Goal: Information Seeking & Learning: Check status

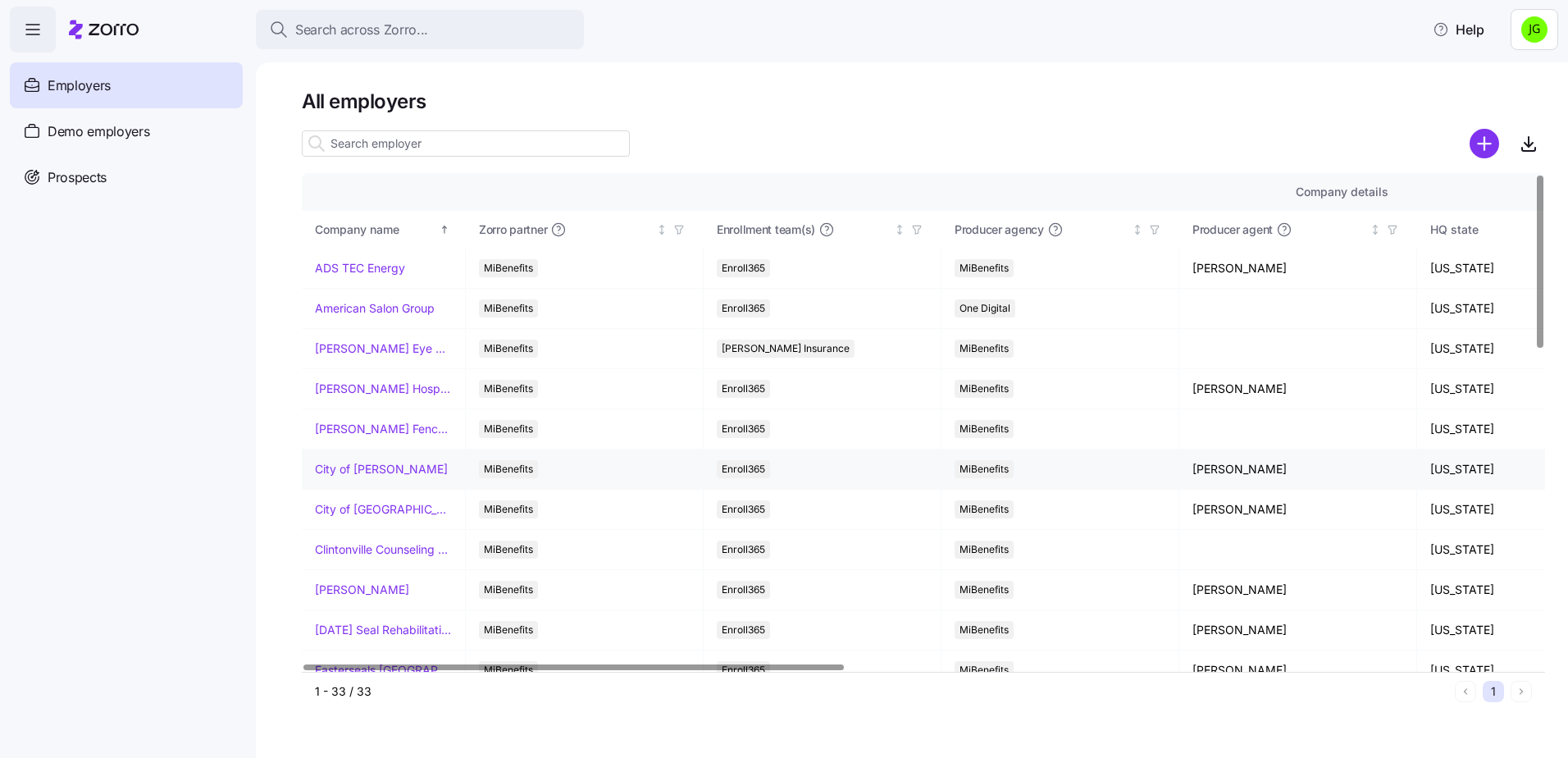
scroll to position [82, 0]
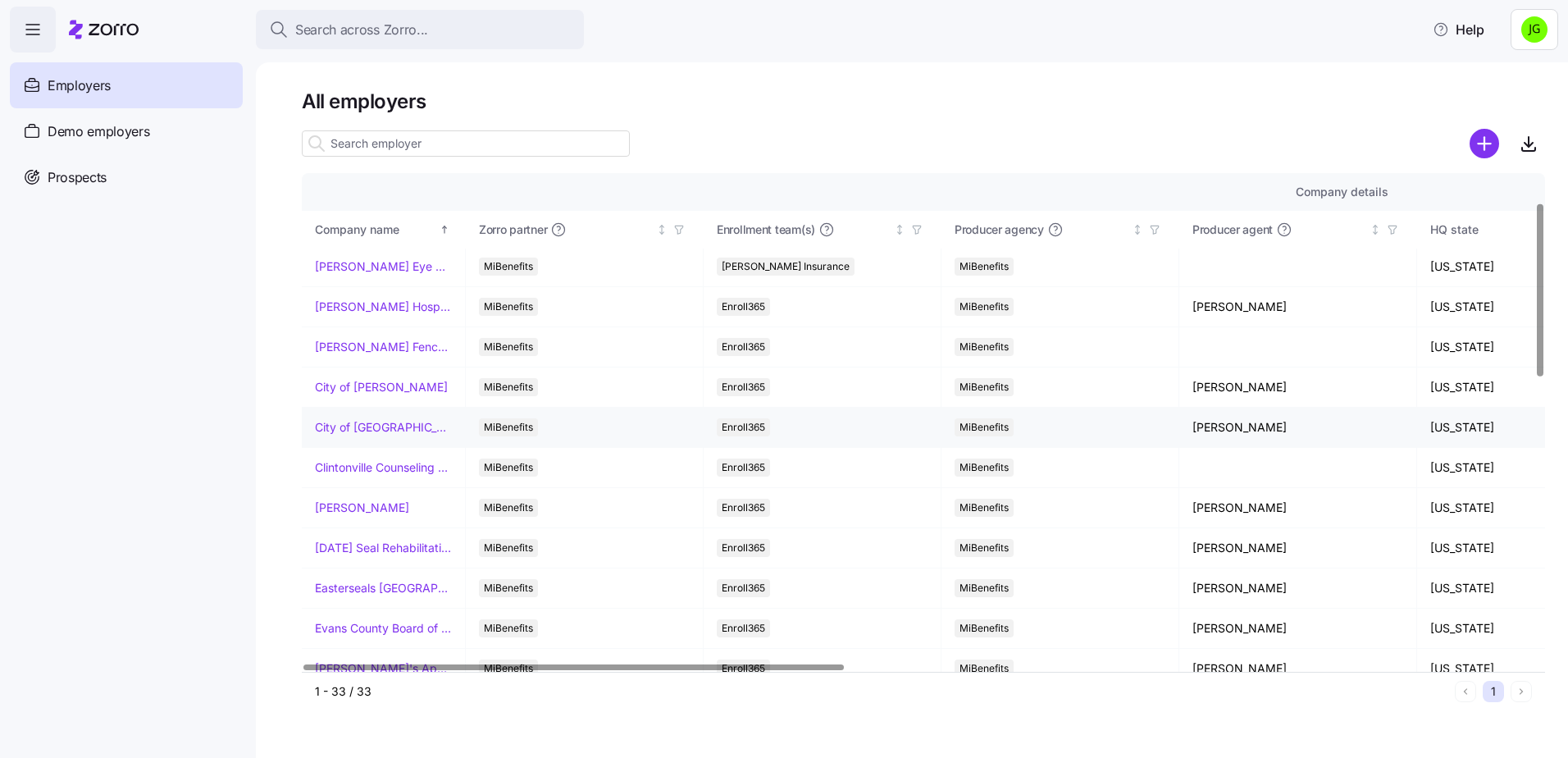
click at [391, 424] on link "City of [GEOGRAPHIC_DATA]" at bounding box center [383, 427] width 137 height 16
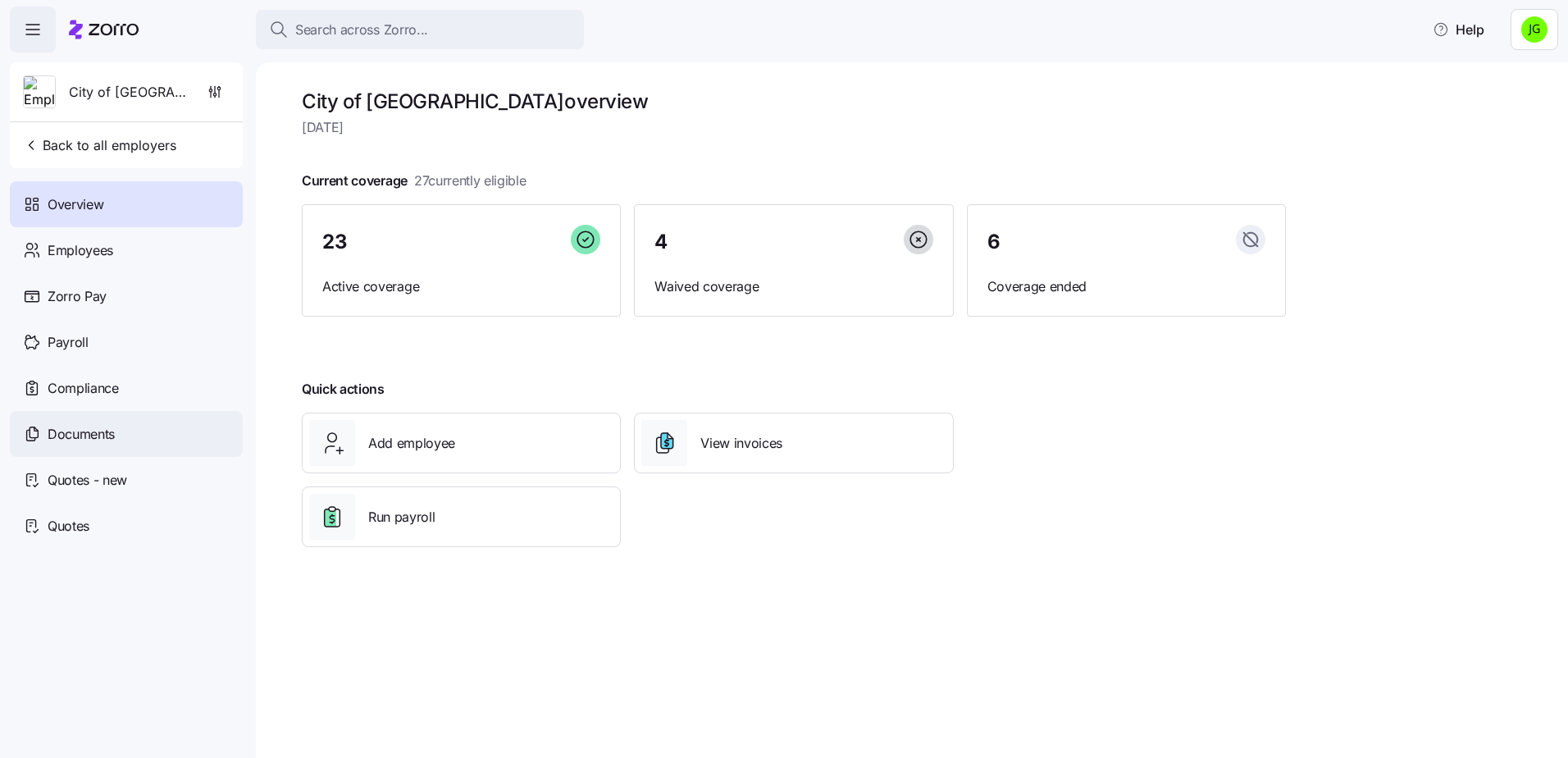
click at [71, 440] on span "Documents" at bounding box center [81, 434] width 67 height 20
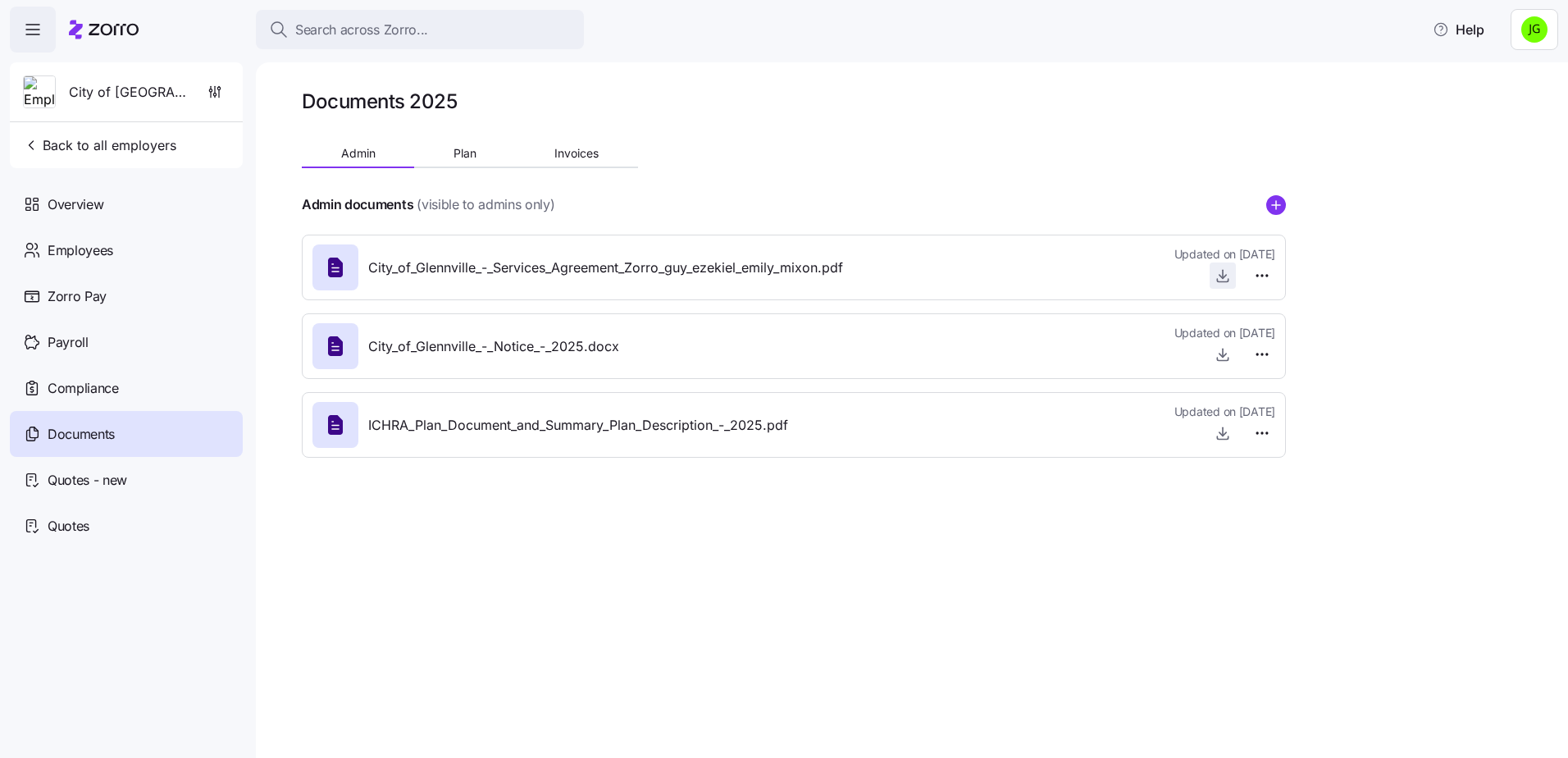
click at [1222, 275] on icon "button" at bounding box center [1222, 275] width 16 height 16
drag, startPoint x: 1035, startPoint y: 591, endPoint x: 670, endPoint y: 347, distance: 439.0
click at [1032, 589] on div "Documents 2025 Admin Plan Invoices Admin documents (visible to admins only) Cit…" at bounding box center [912, 410] width 1312 height 696
click at [52, 140] on span "Back to all employers" at bounding box center [99, 145] width 153 height 19
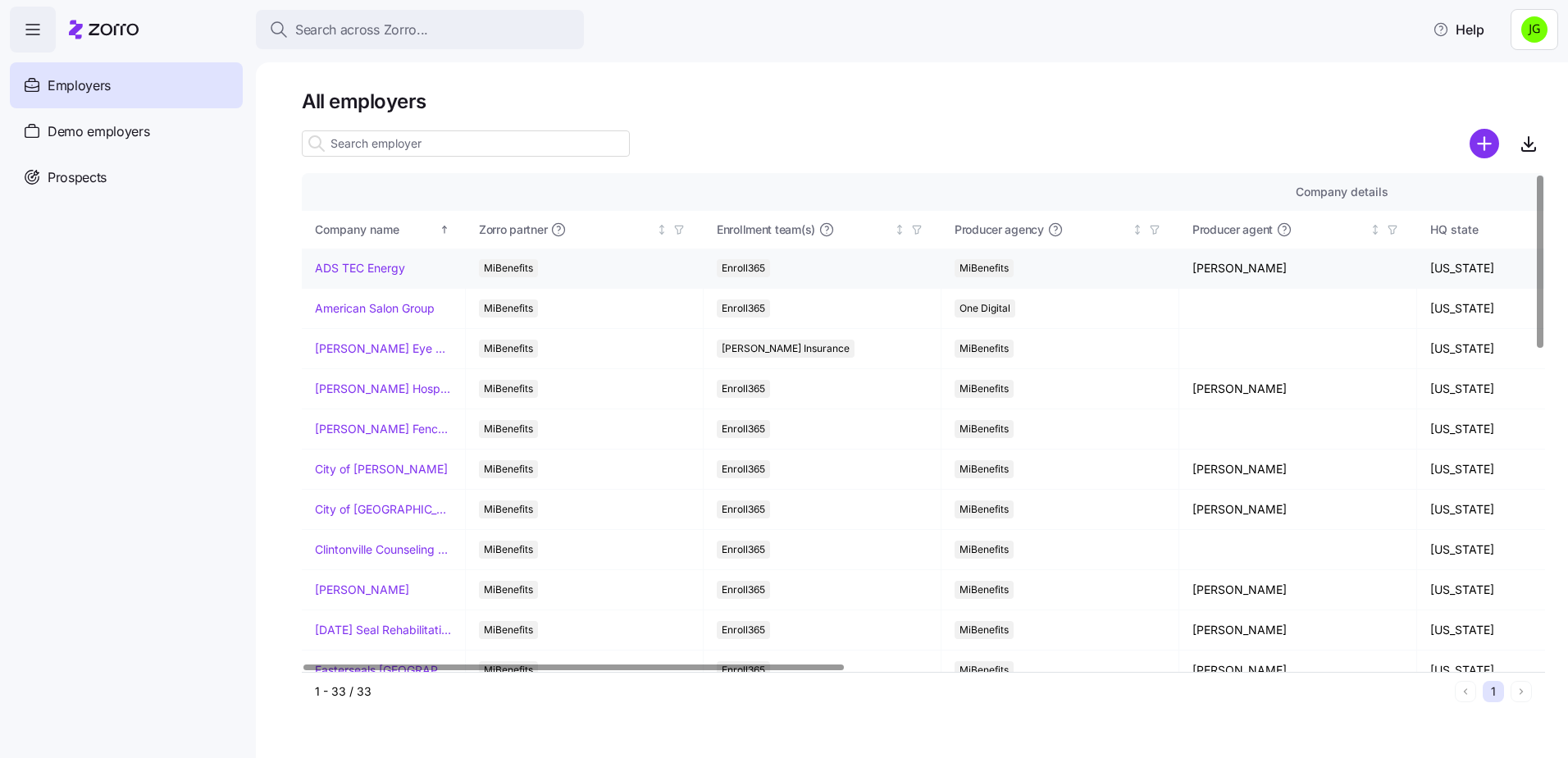
click at [383, 273] on link "ADS TEC Energy" at bounding box center [360, 268] width 90 height 16
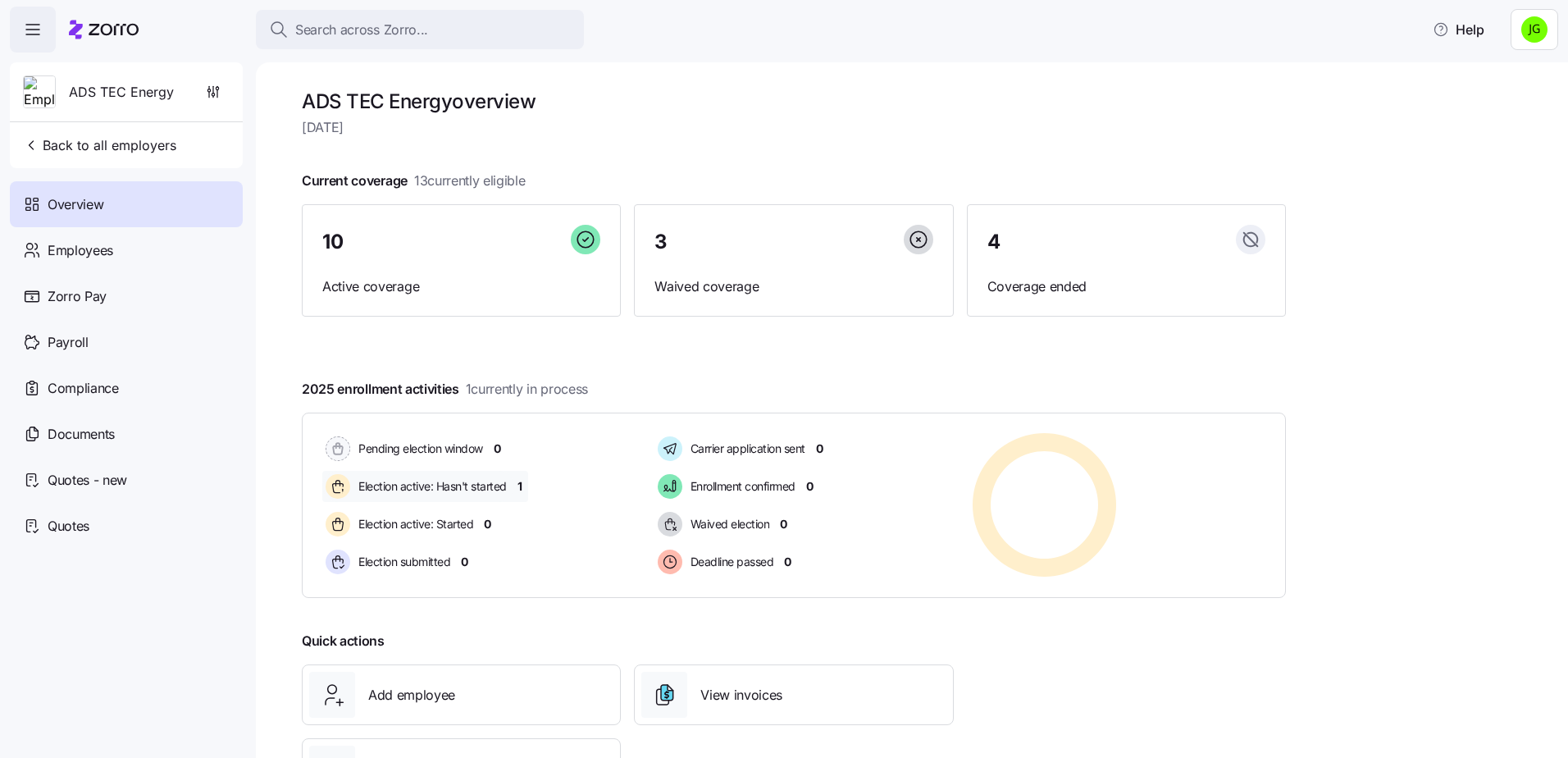
click at [520, 488] on span "1" at bounding box center [520, 486] width 5 height 16
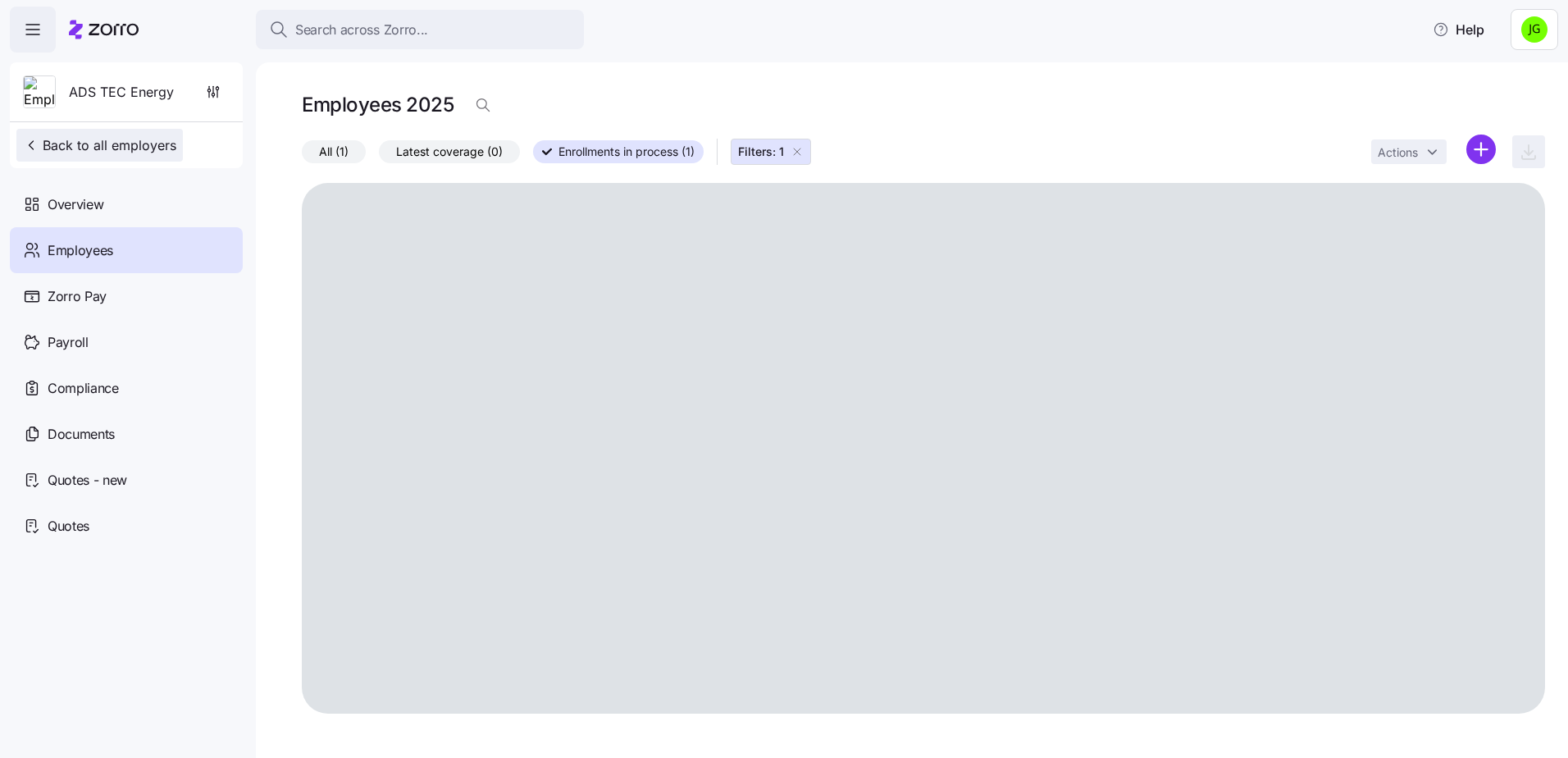
click at [115, 145] on span "Back to all employers" at bounding box center [99, 145] width 153 height 19
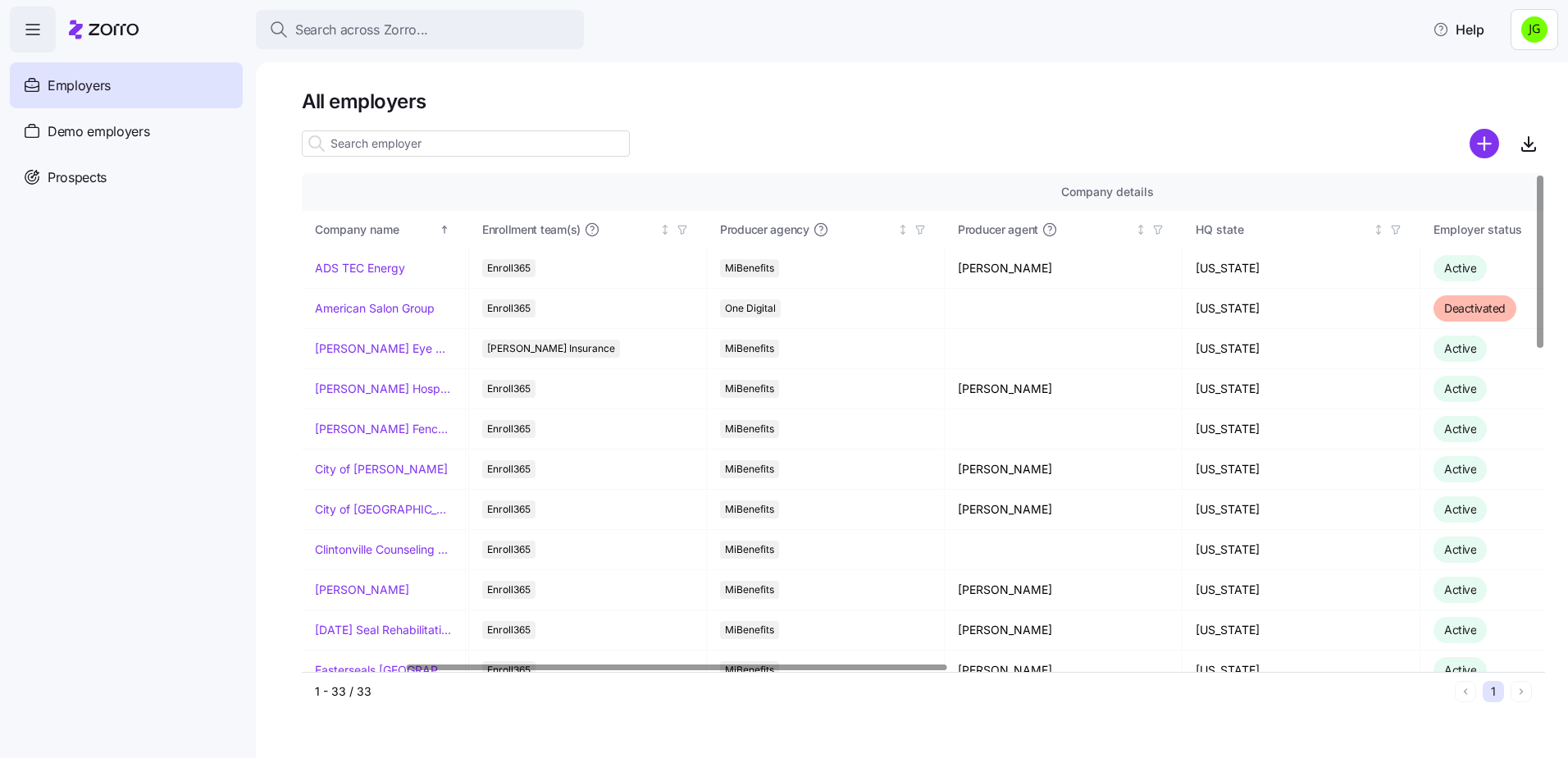
scroll to position [0, 237]
click at [940, 670] on div at bounding box center [678, 667] width 541 height 6
click at [386, 393] on link "[PERSON_NAME] Hospitality" at bounding box center [383, 388] width 137 height 16
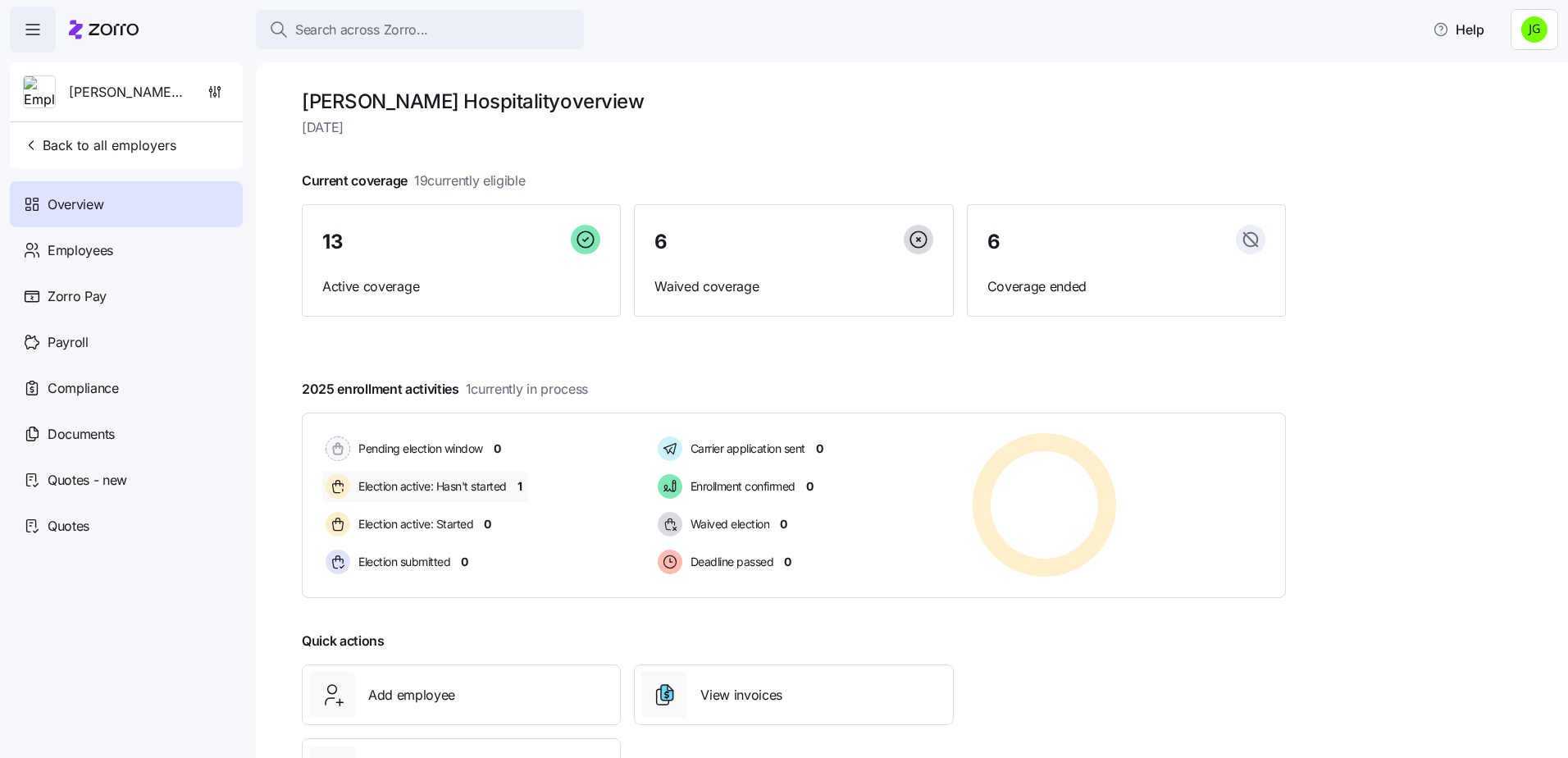
click at [516, 485] on div "Election active: Hasn't started 1" at bounding box center [425, 486] width 206 height 31
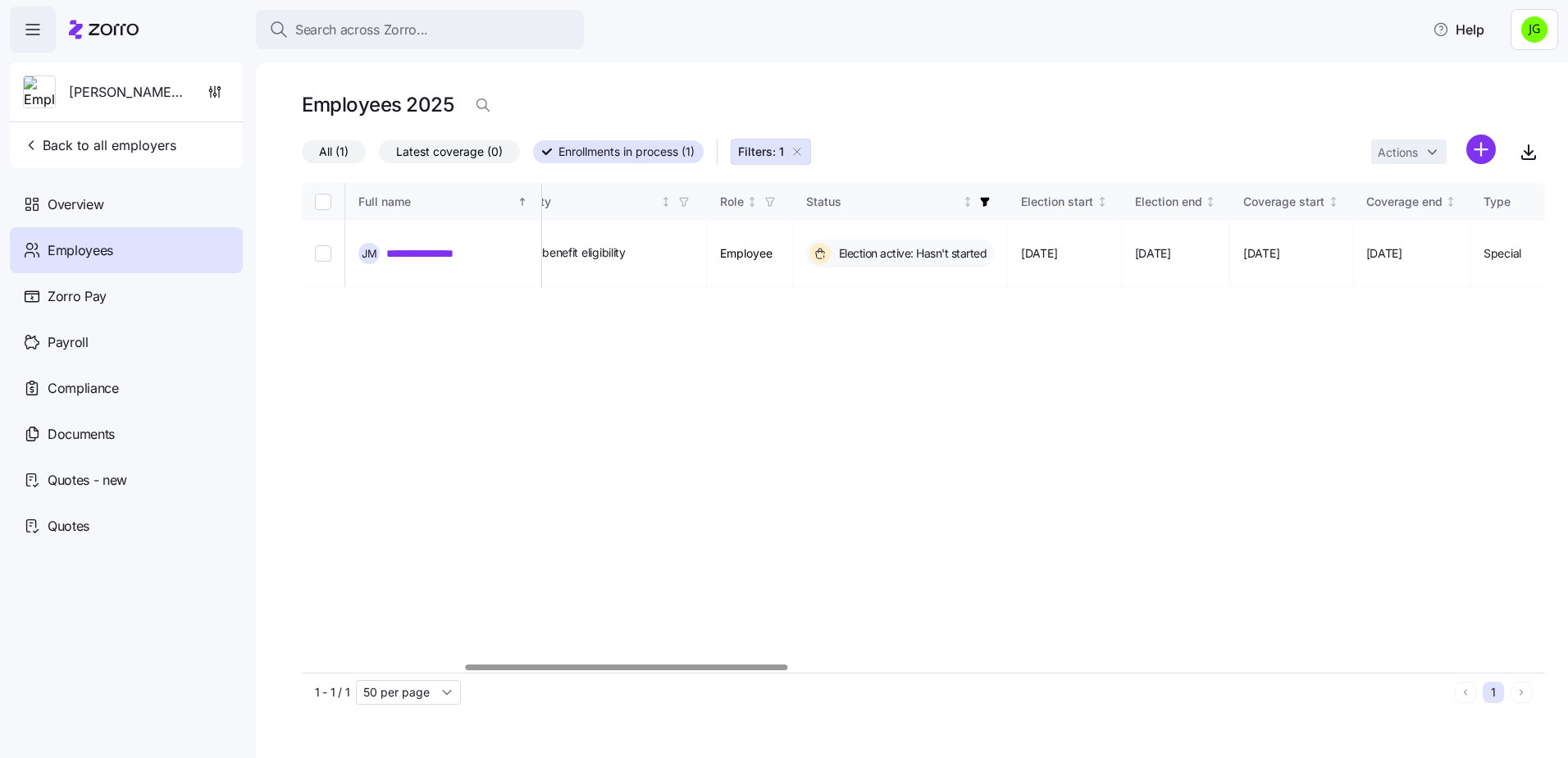
click at [768, 665] on div at bounding box center [627, 667] width 321 height 6
click at [121, 137] on span "Back to all employers" at bounding box center [99, 145] width 153 height 19
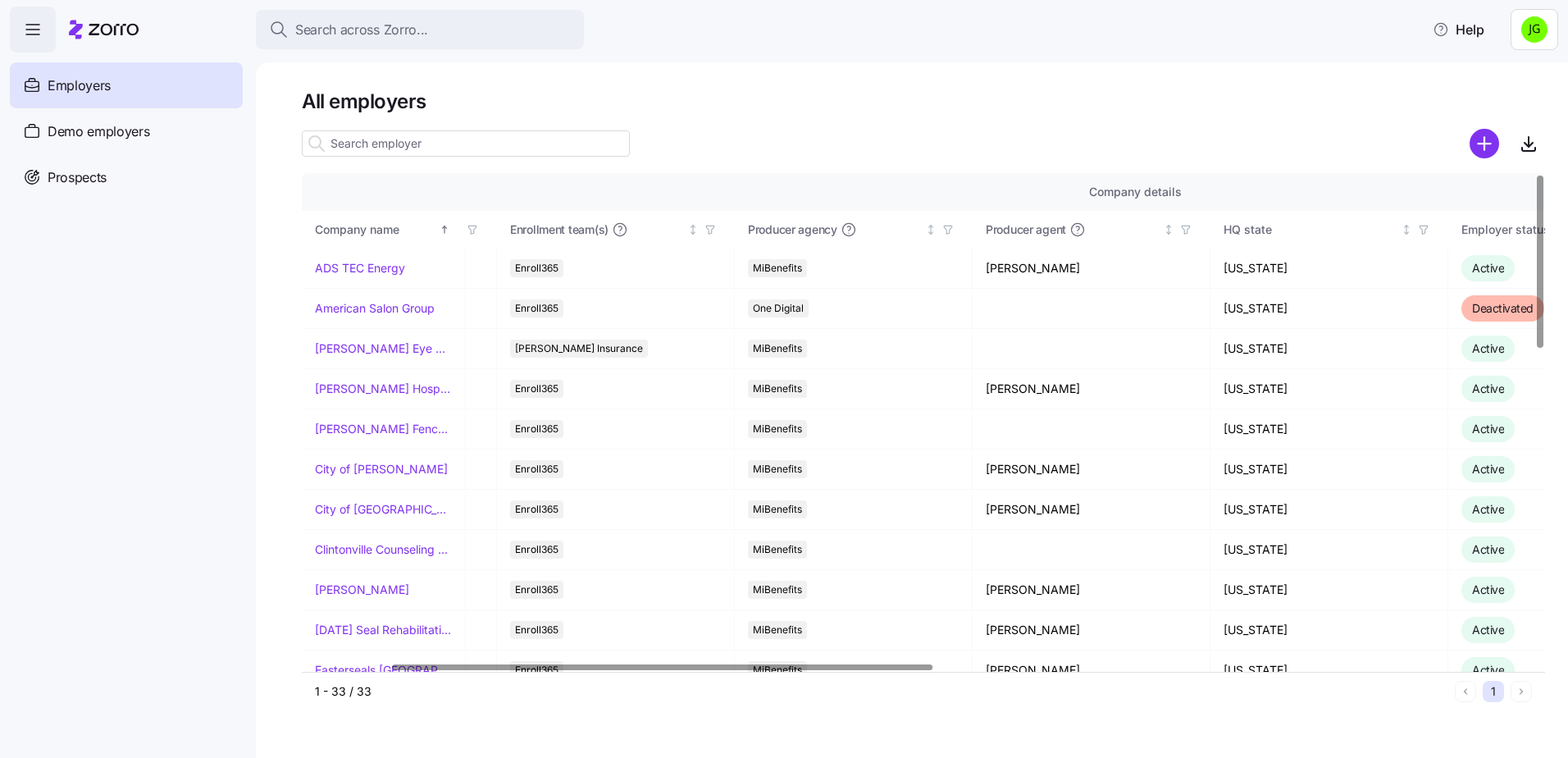
scroll to position [0, 204]
click at [734, 670] on div at bounding box center [663, 667] width 541 height 6
click at [361, 431] on link "[PERSON_NAME] Fence Company" at bounding box center [383, 429] width 137 height 16
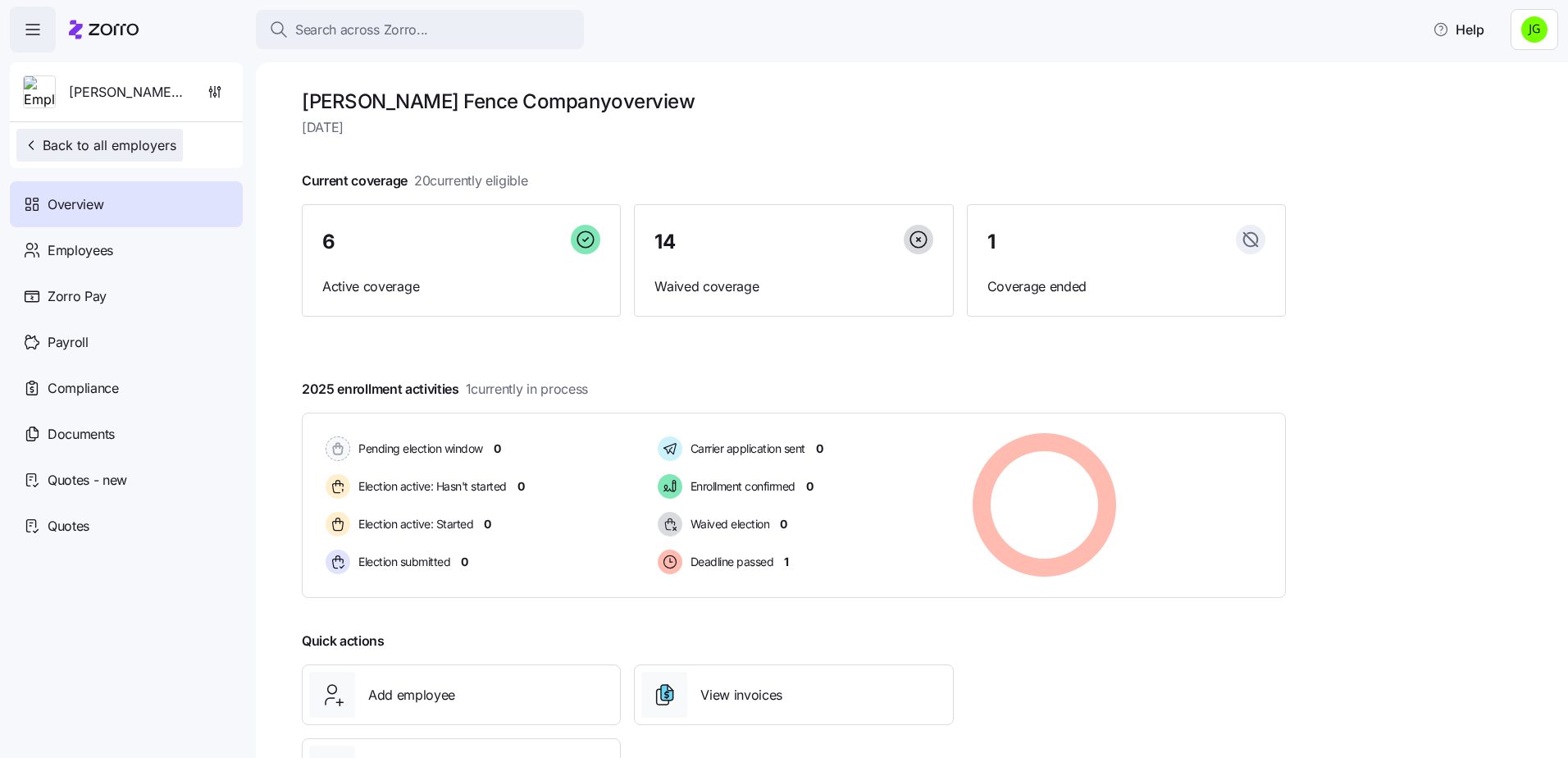
click at [79, 147] on span "Back to all employers" at bounding box center [99, 145] width 153 height 19
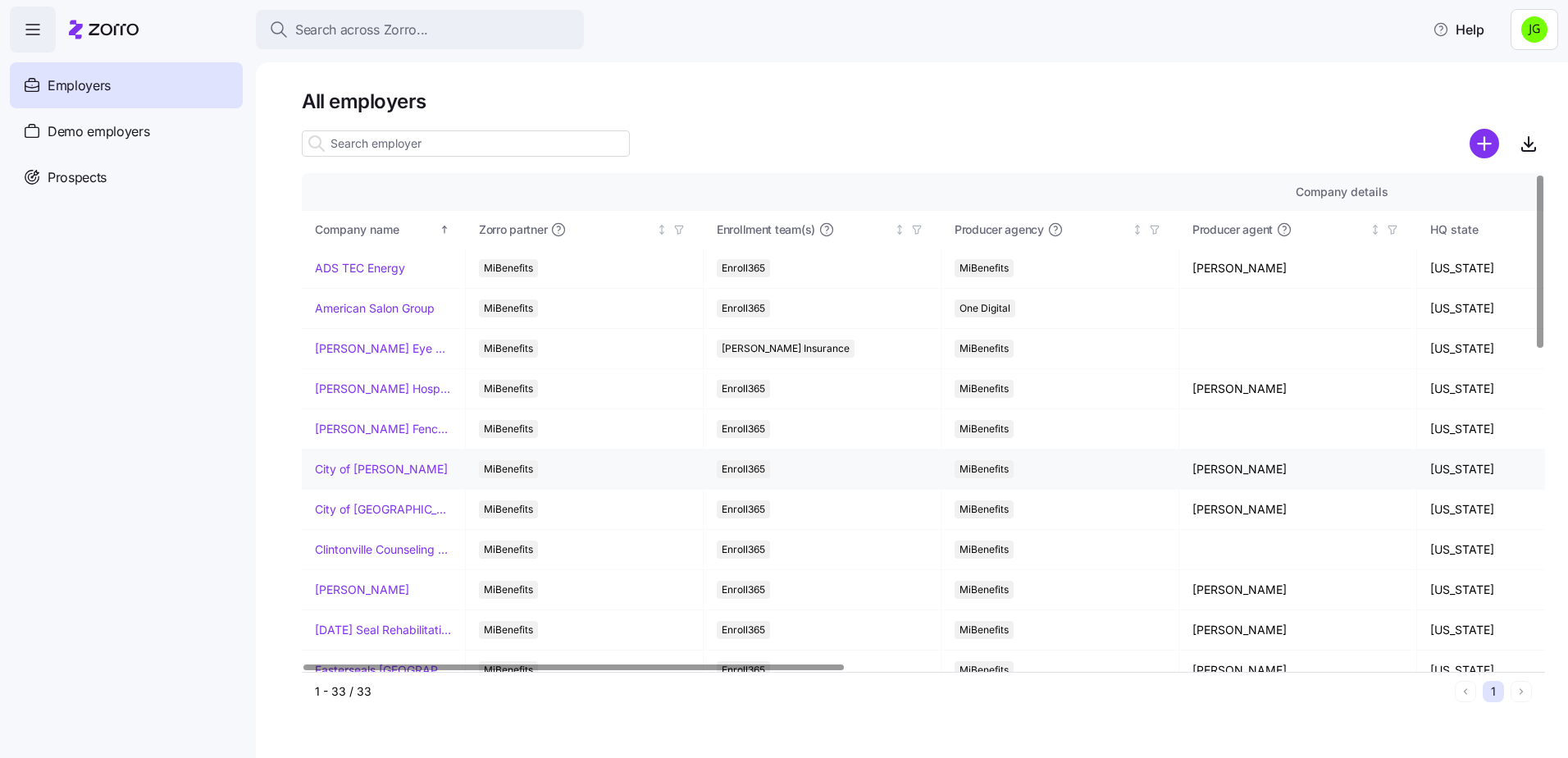
click at [380, 471] on link "City of [PERSON_NAME]" at bounding box center [381, 469] width 133 height 16
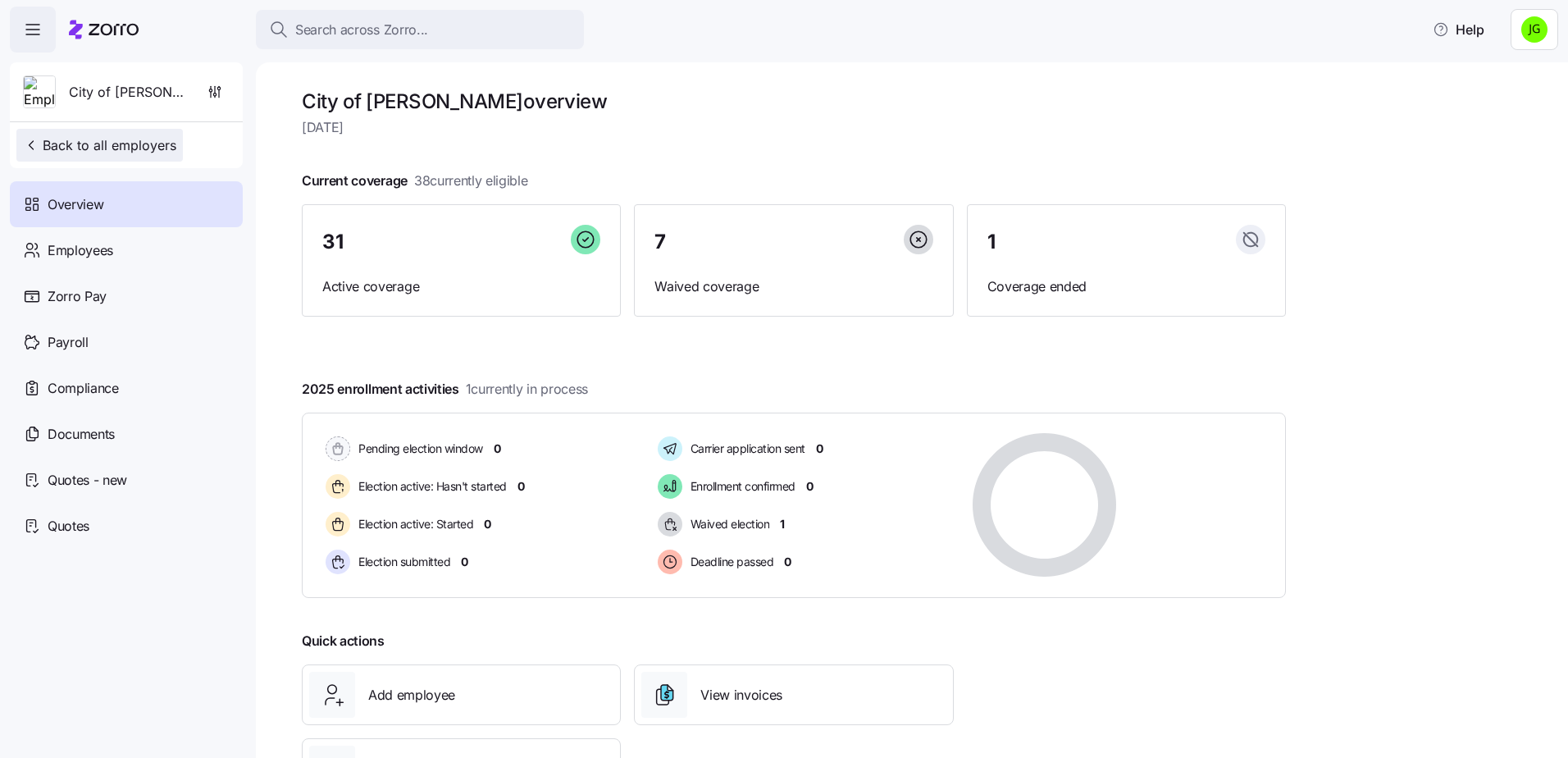
click at [78, 142] on span "Back to all employers" at bounding box center [99, 145] width 153 height 19
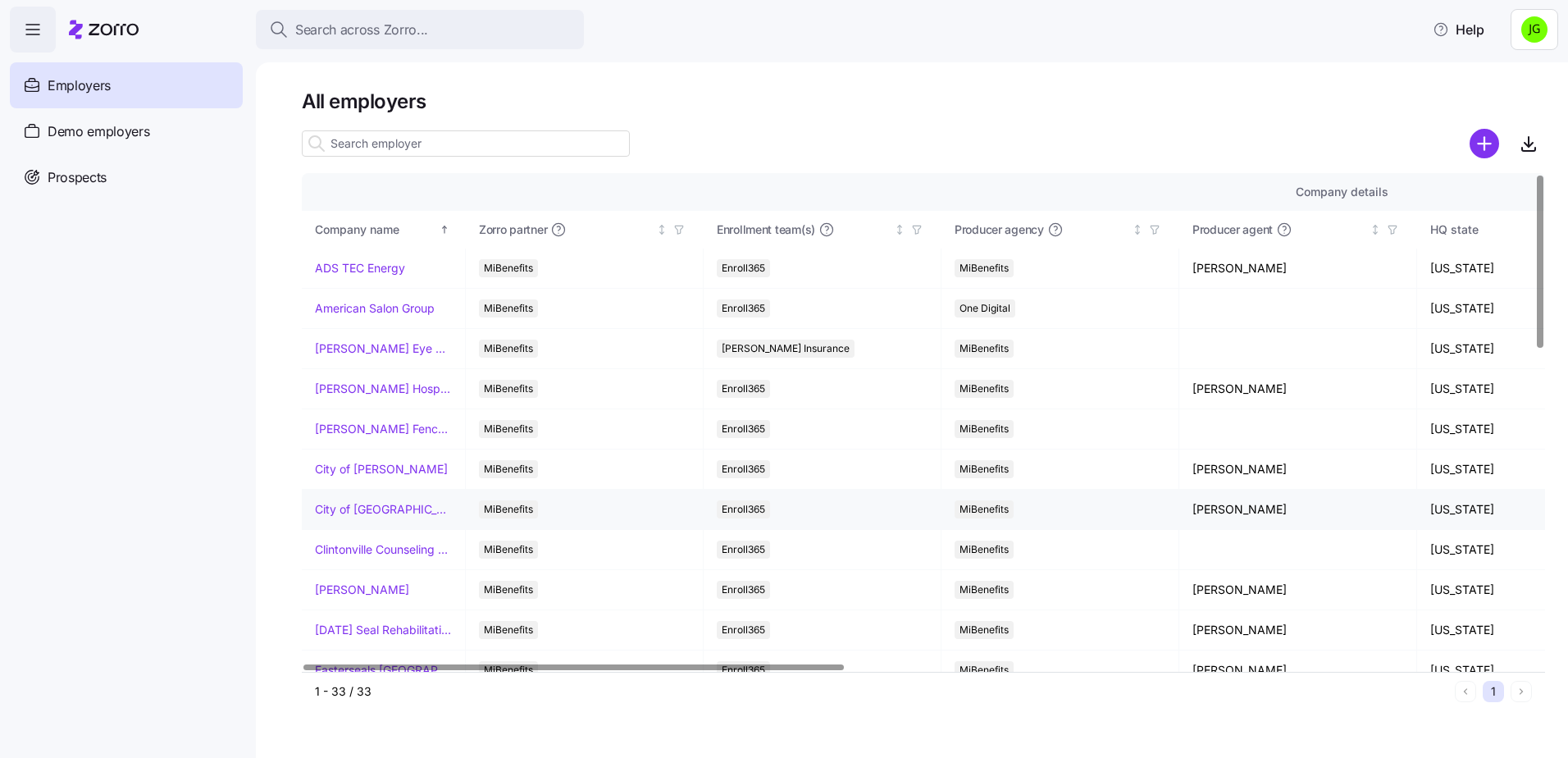
click at [347, 508] on link "City of [GEOGRAPHIC_DATA]" at bounding box center [383, 510] width 137 height 16
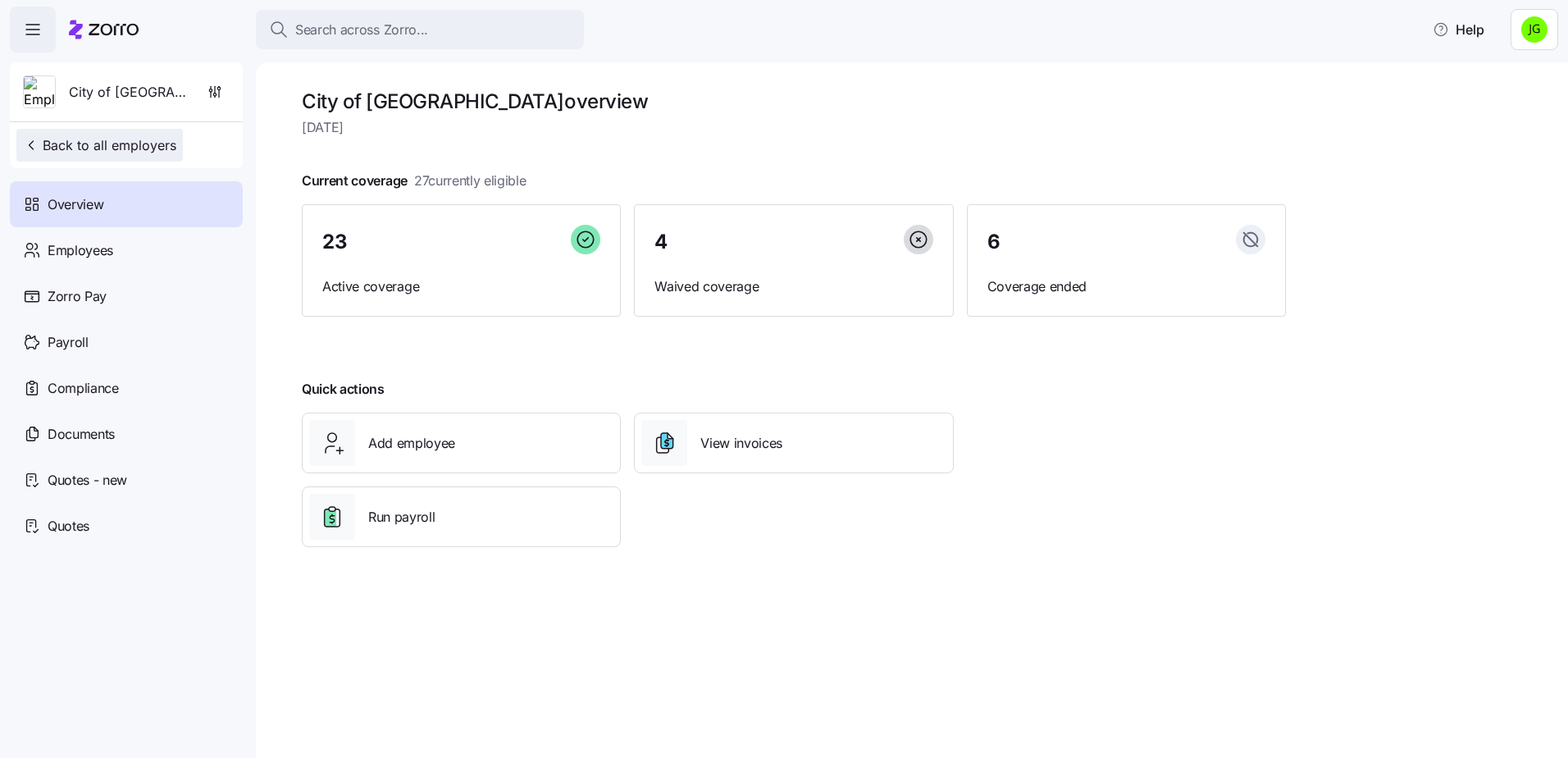
click at [66, 145] on span "Back to all employers" at bounding box center [99, 145] width 153 height 19
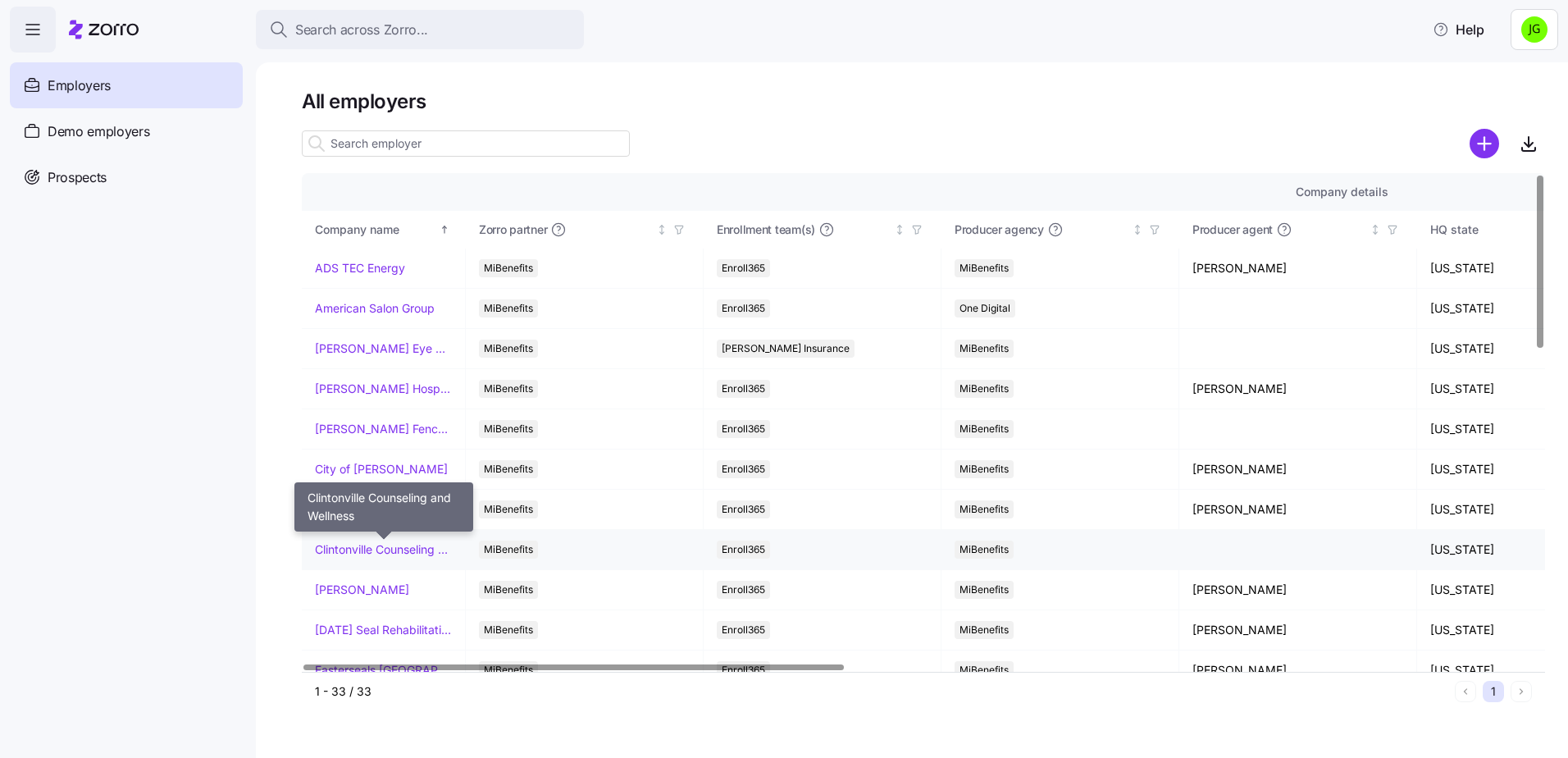
click at [380, 550] on link "Clintonville Counseling and Wellness" at bounding box center [383, 549] width 137 height 16
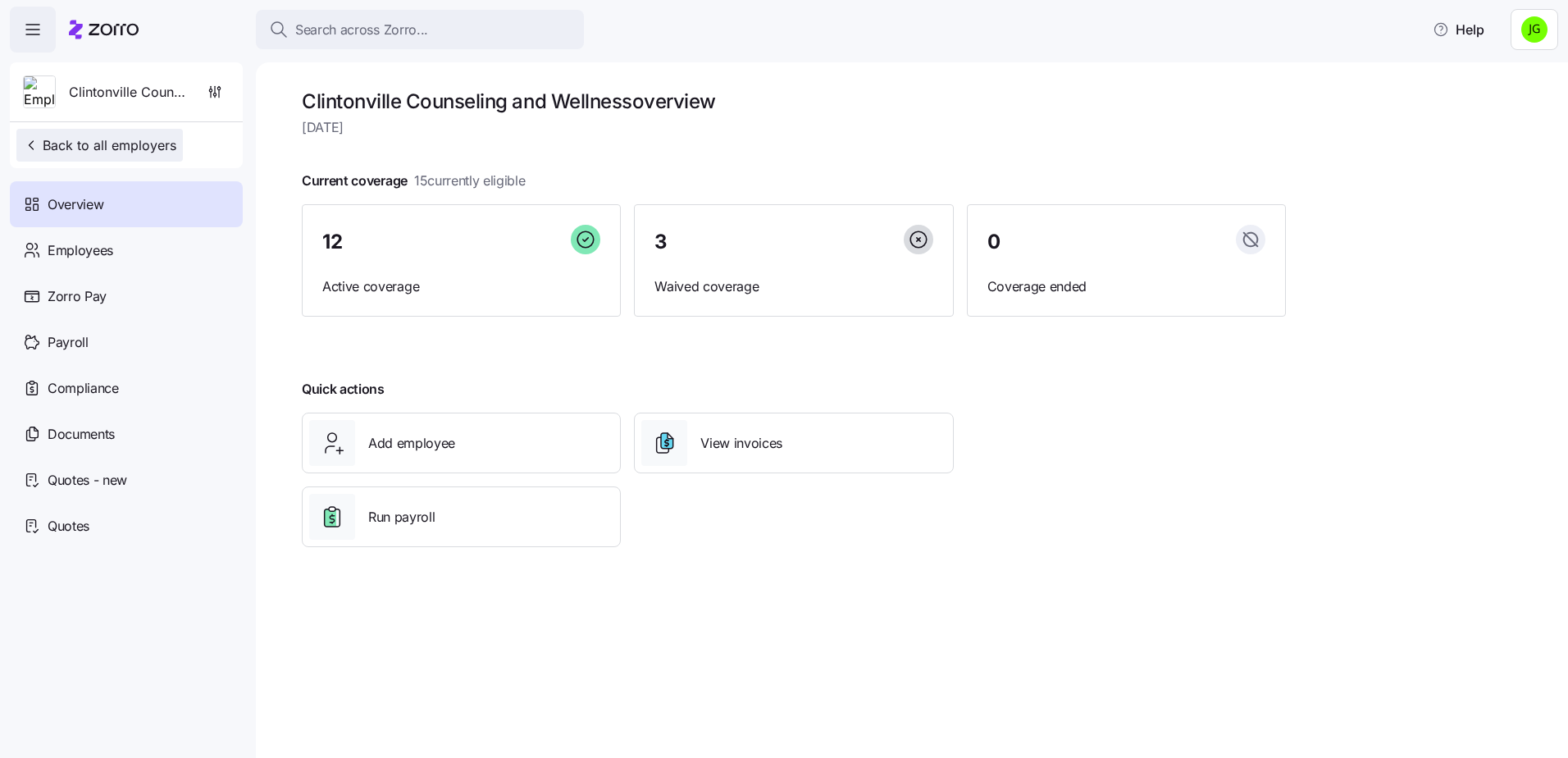
click at [135, 148] on span "Back to all employers" at bounding box center [99, 145] width 153 height 19
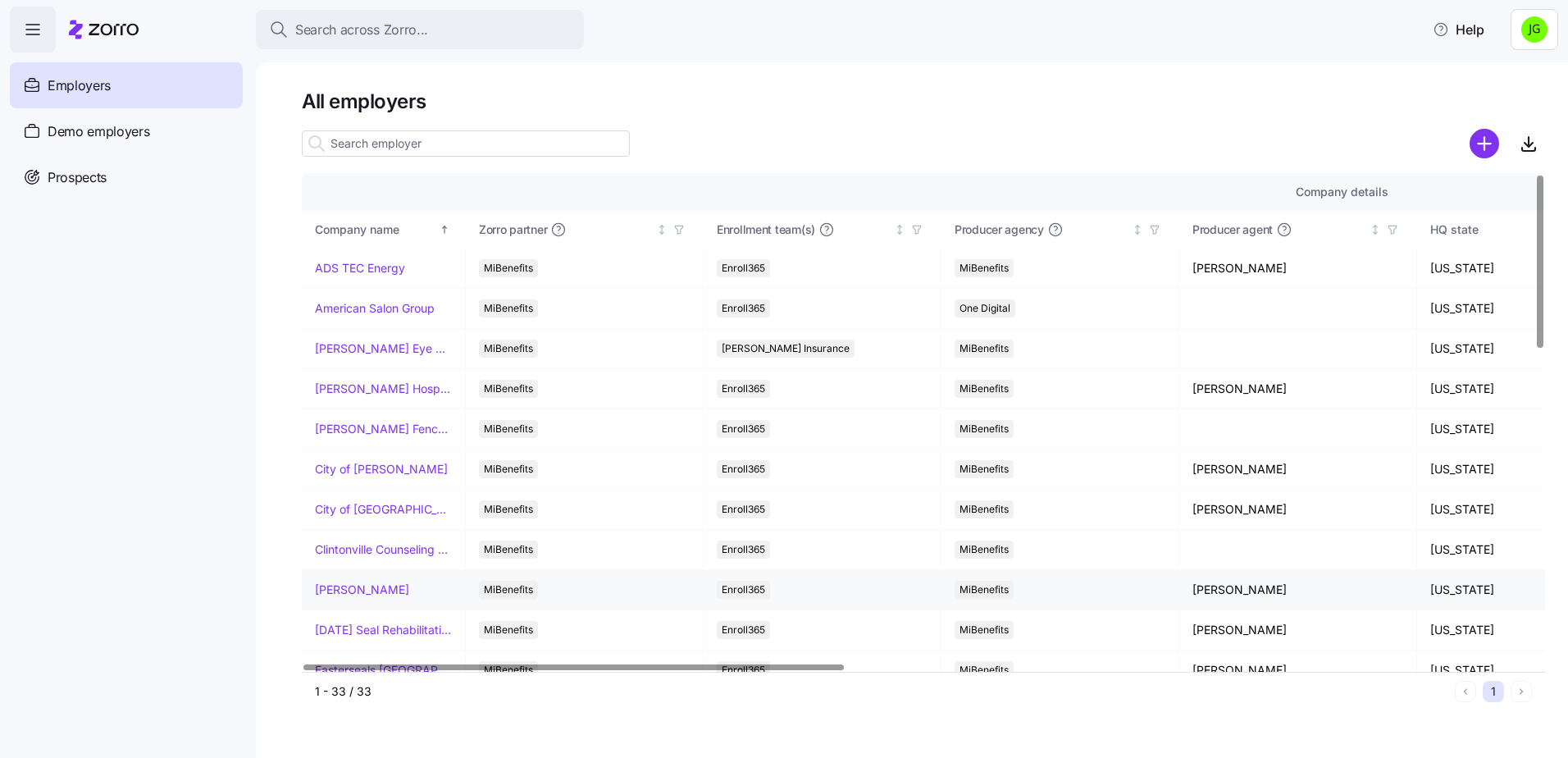
click at [347, 593] on link "[PERSON_NAME]" at bounding box center [362, 589] width 94 height 16
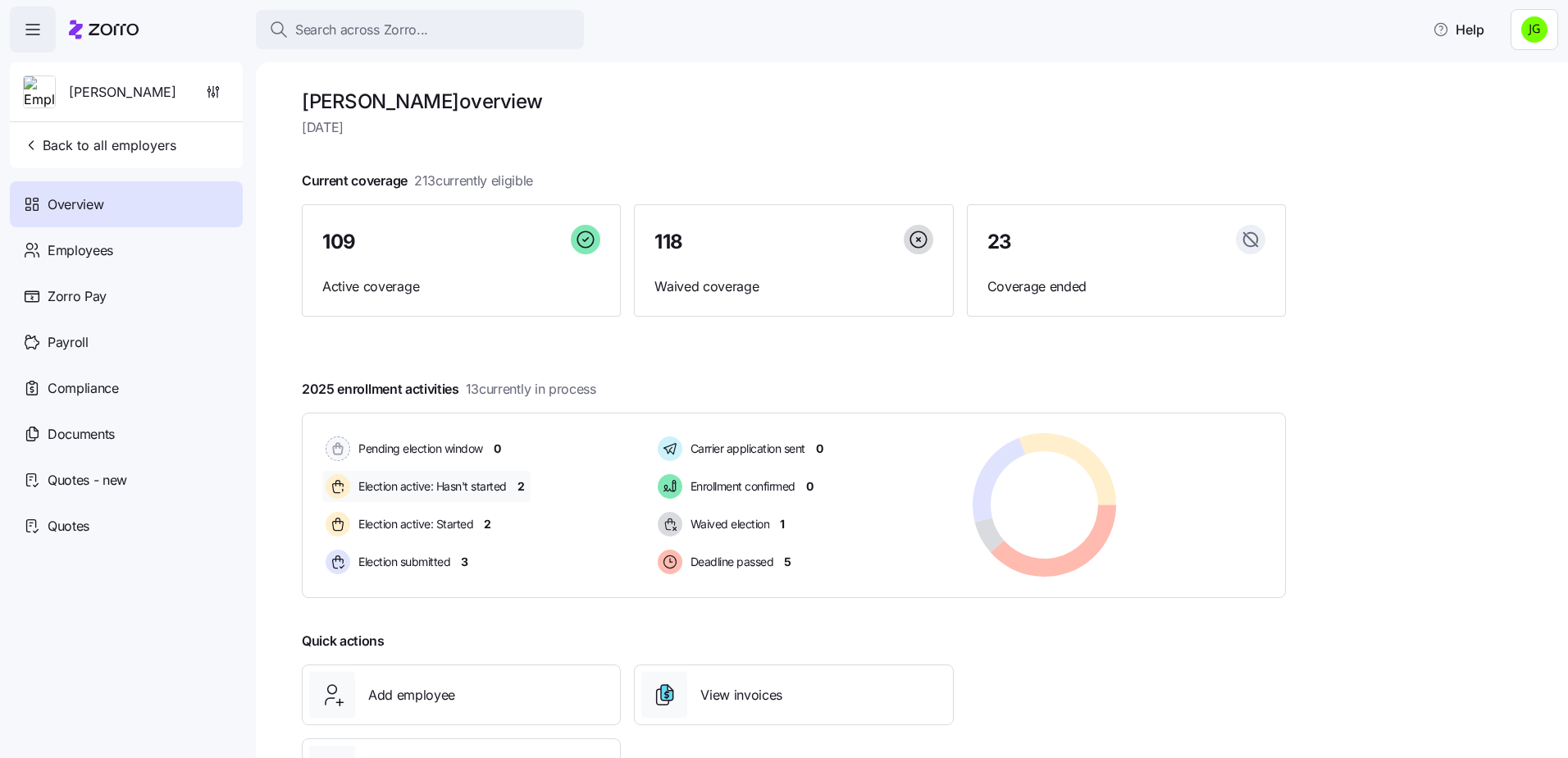
click at [525, 489] on span "2" at bounding box center [522, 486] width 8 height 16
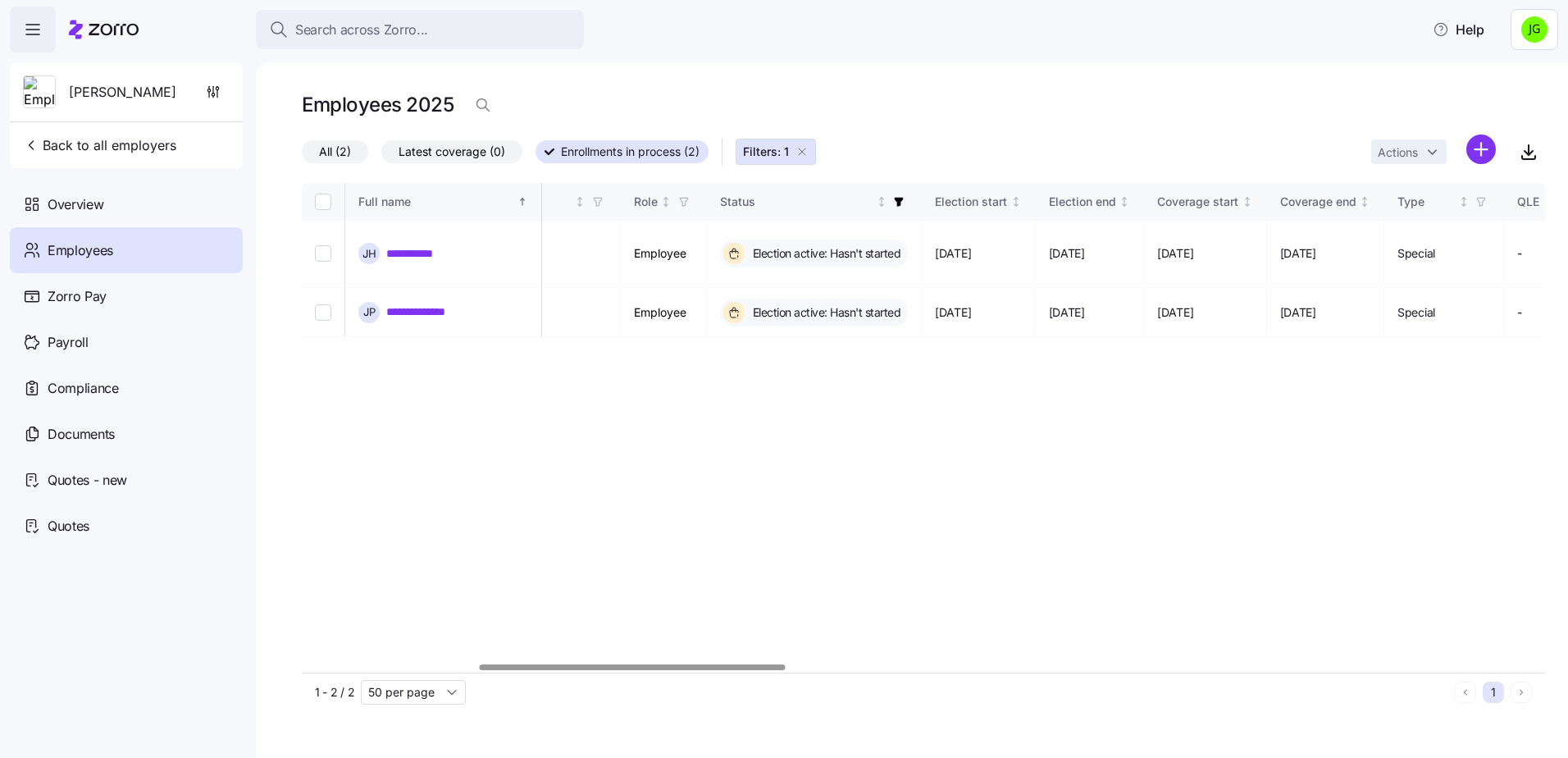
scroll to position [0, 715]
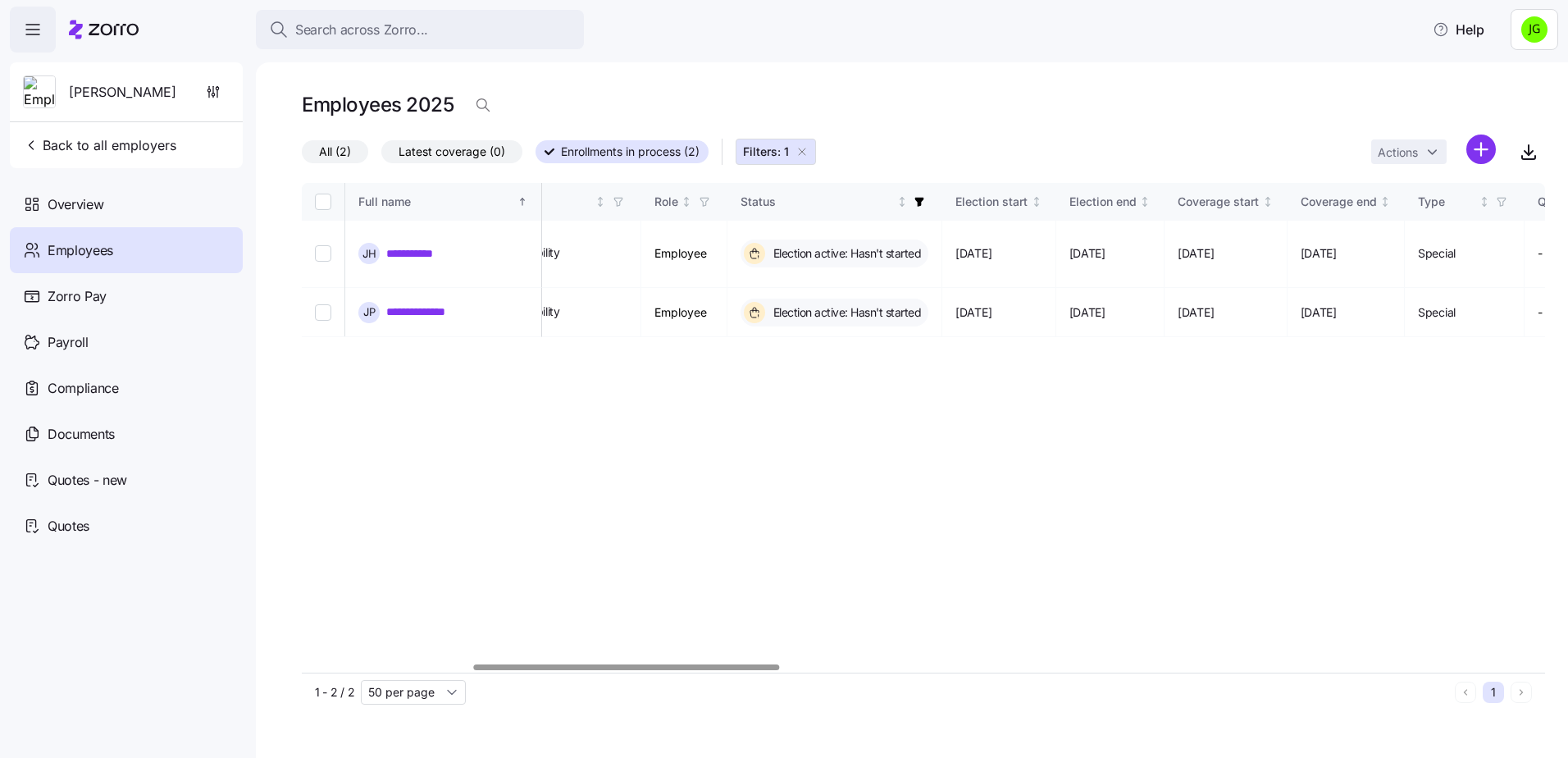
click at [758, 670] on div at bounding box center [628, 667] width 306 height 6
click at [92, 147] on span "Back to all employers" at bounding box center [99, 145] width 153 height 19
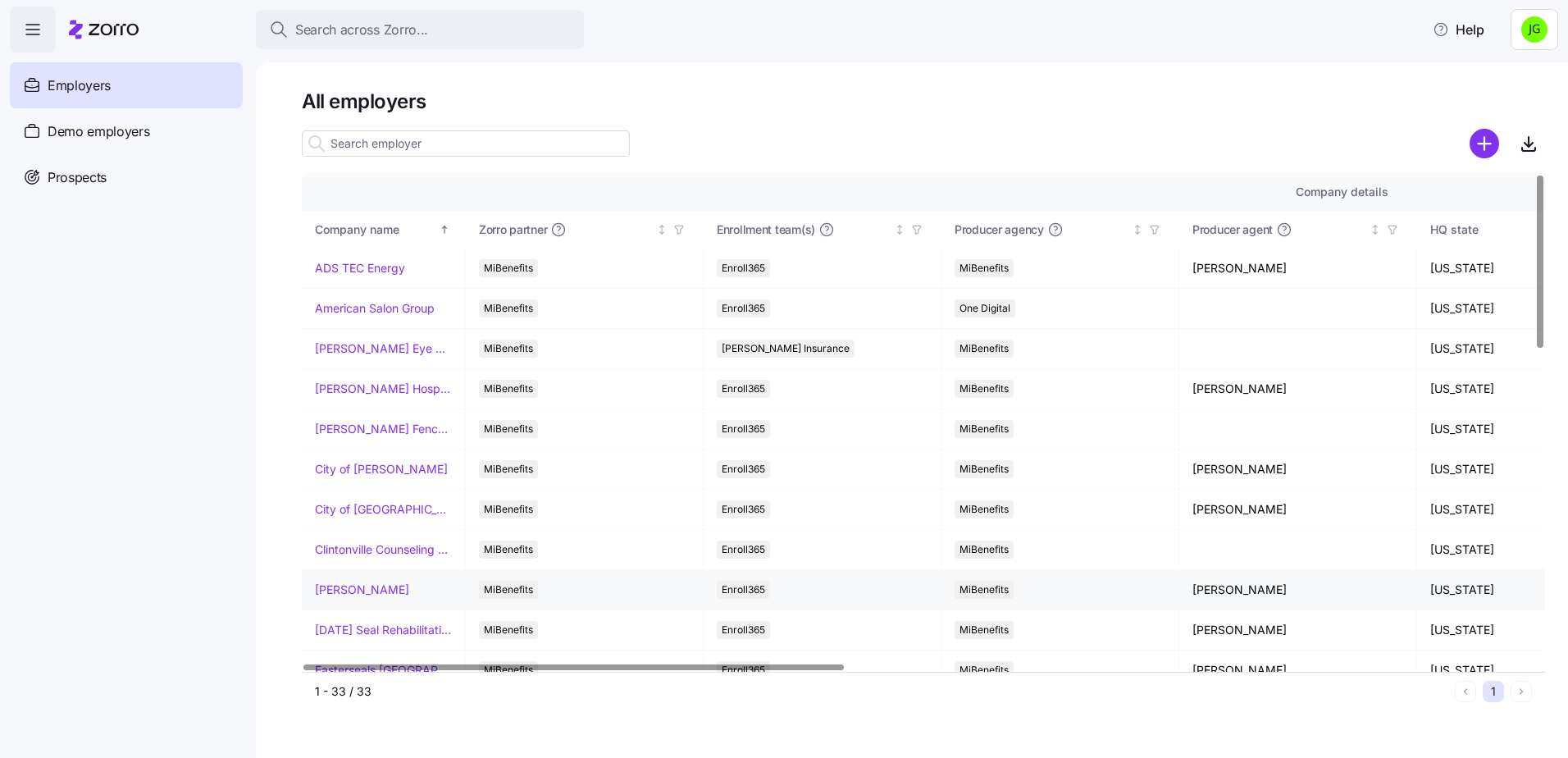
click at [347, 588] on link "[PERSON_NAME]" at bounding box center [362, 589] width 94 height 16
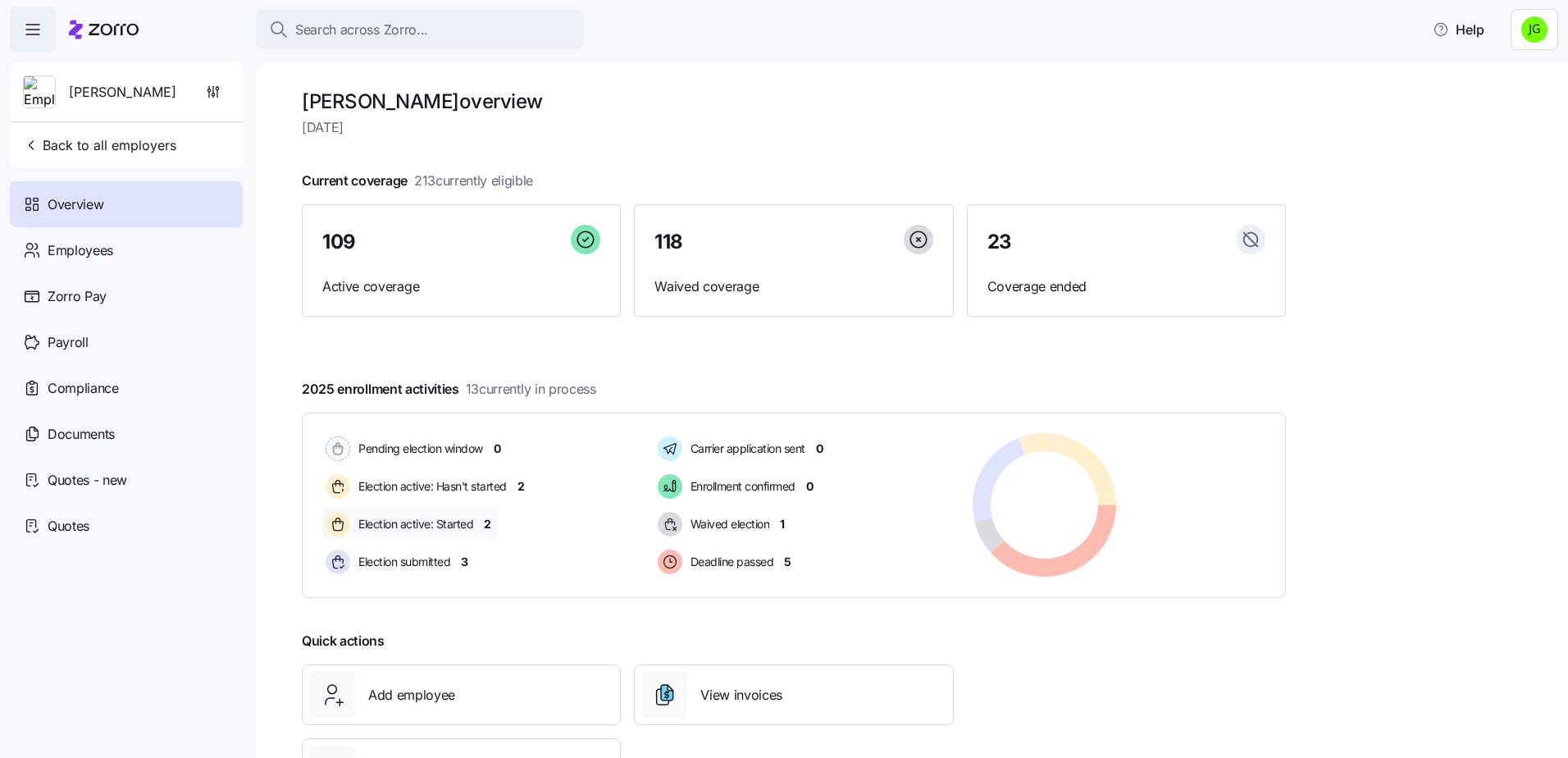
click at [488, 524] on span "2" at bounding box center [488, 524] width 8 height 16
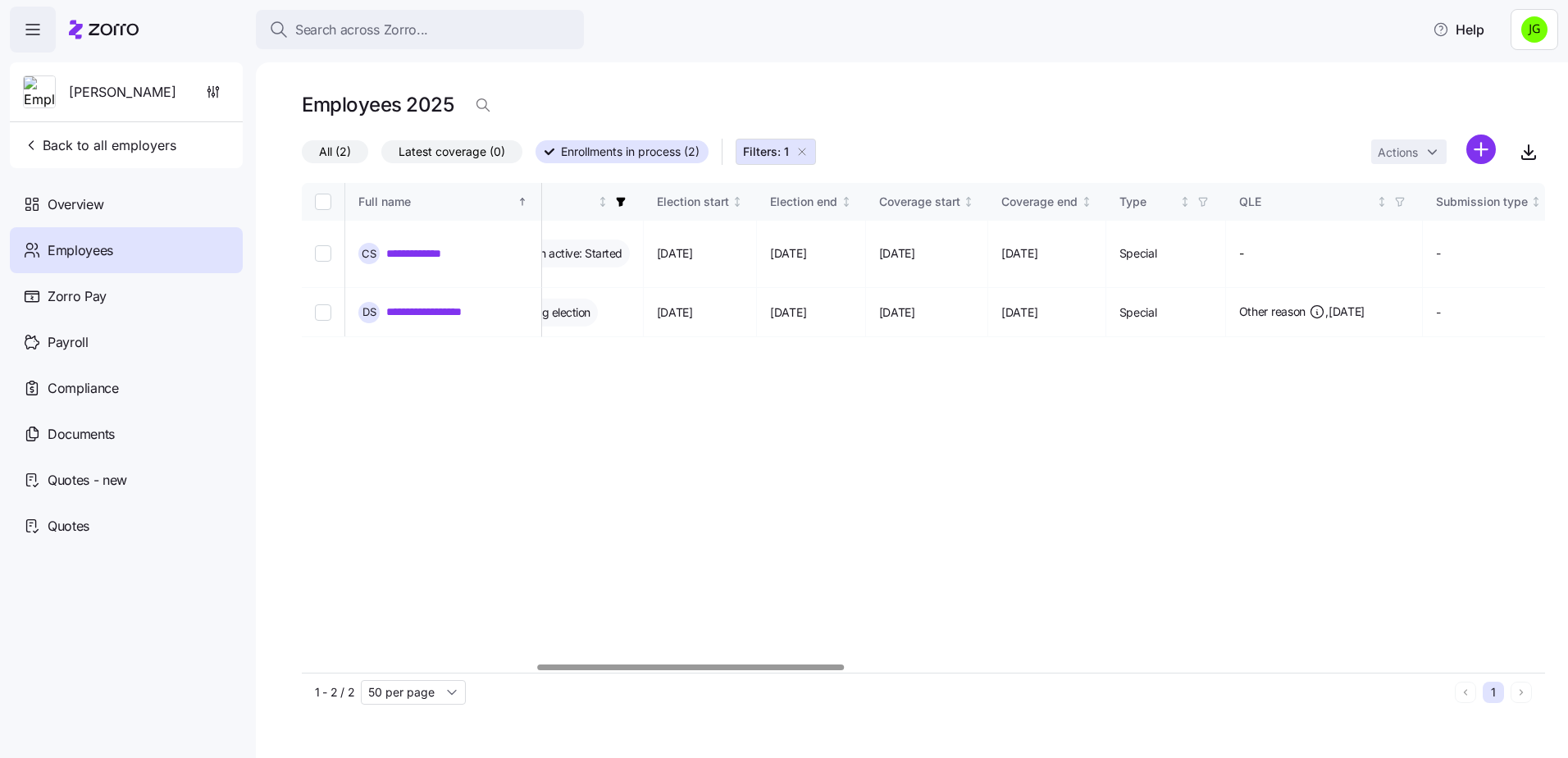
scroll to position [0, 977]
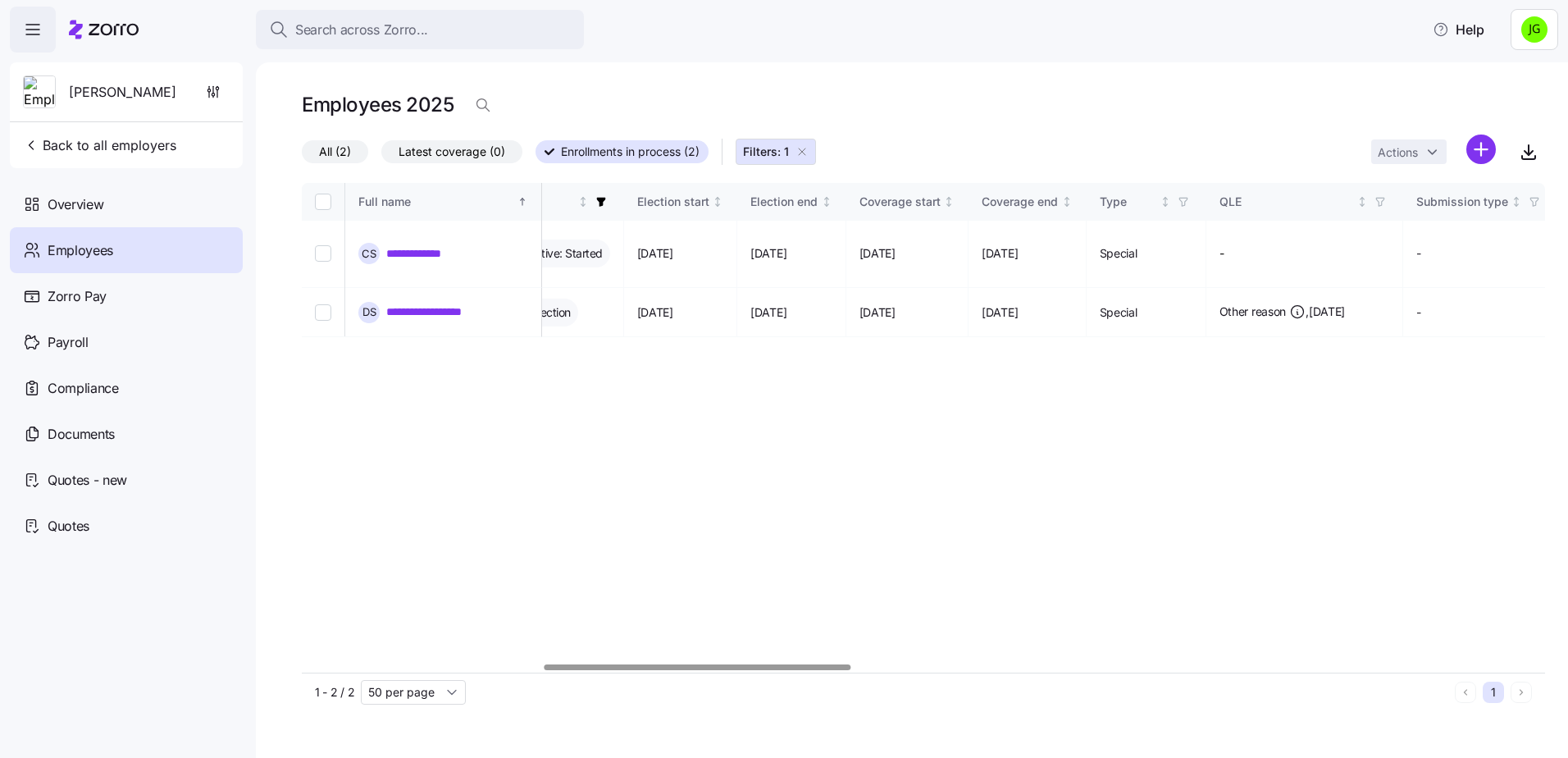
click at [697, 673] on div at bounding box center [924, 668] width 1244 height 10
click at [435, 303] on link "**********" at bounding box center [434, 311] width 97 height 16
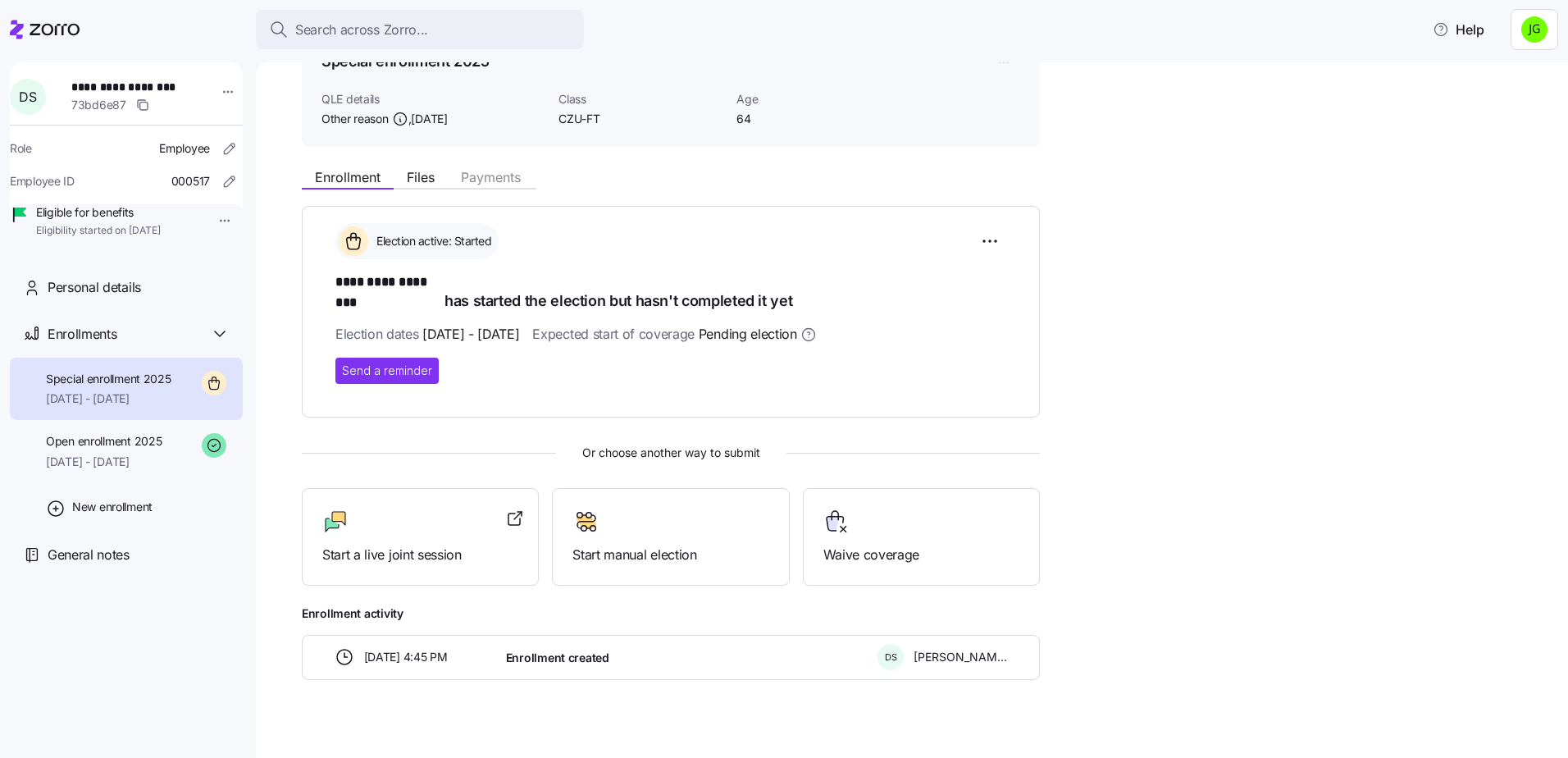
scroll to position [100, 0]
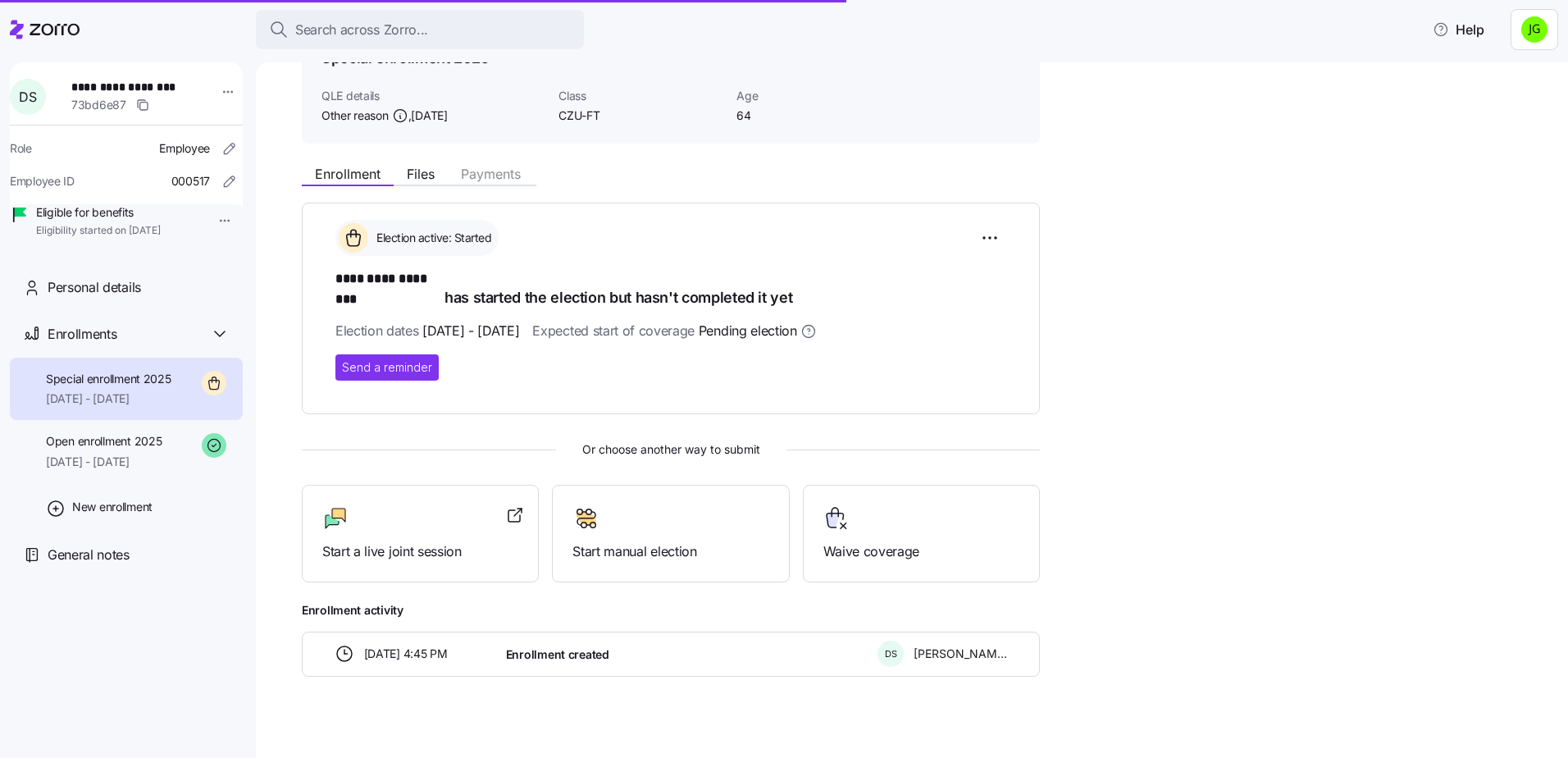
click at [41, 27] on icon at bounding box center [44, 29] width 69 height 19
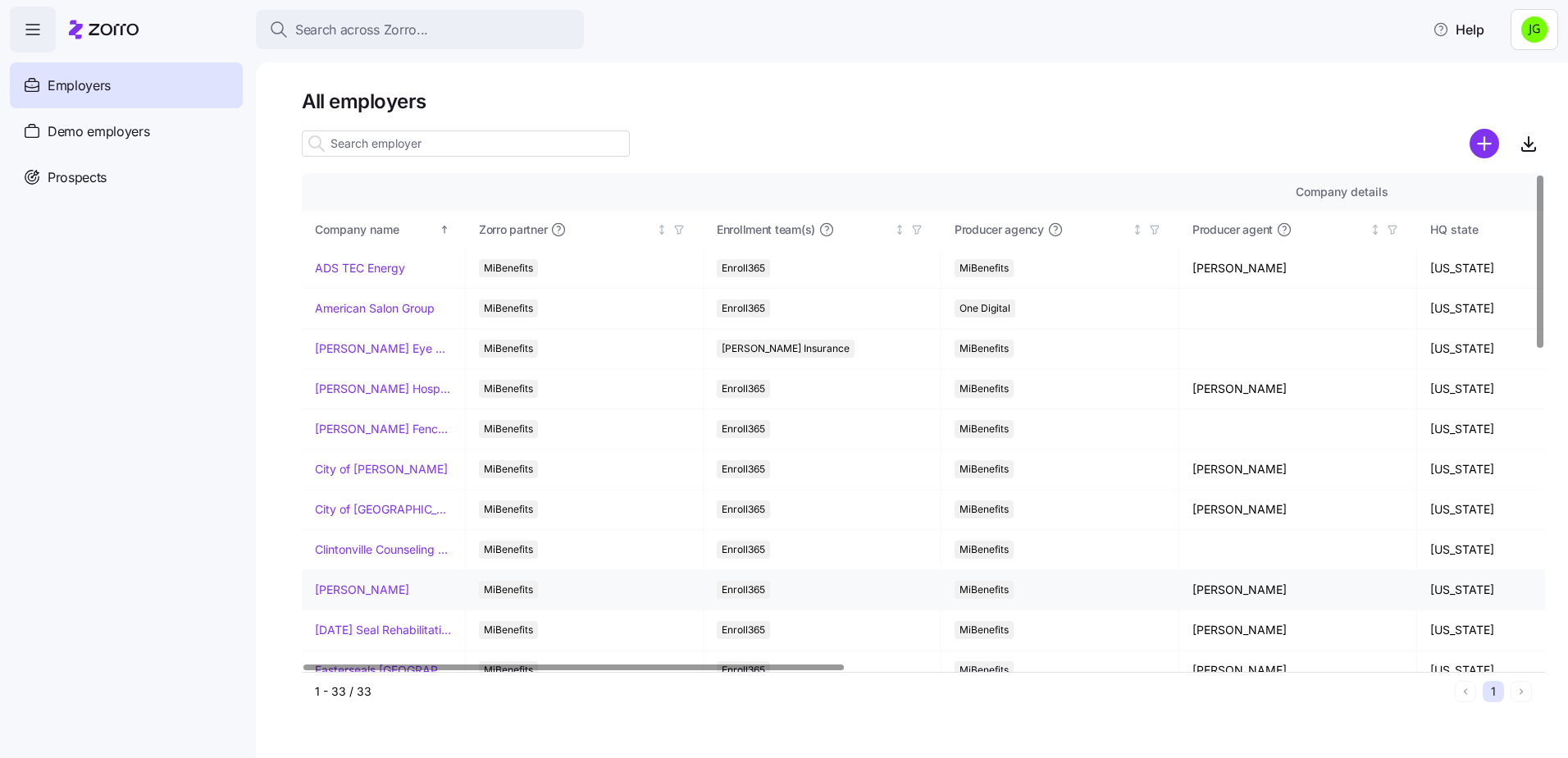
click at [373, 586] on link "[PERSON_NAME]" at bounding box center [362, 589] width 94 height 16
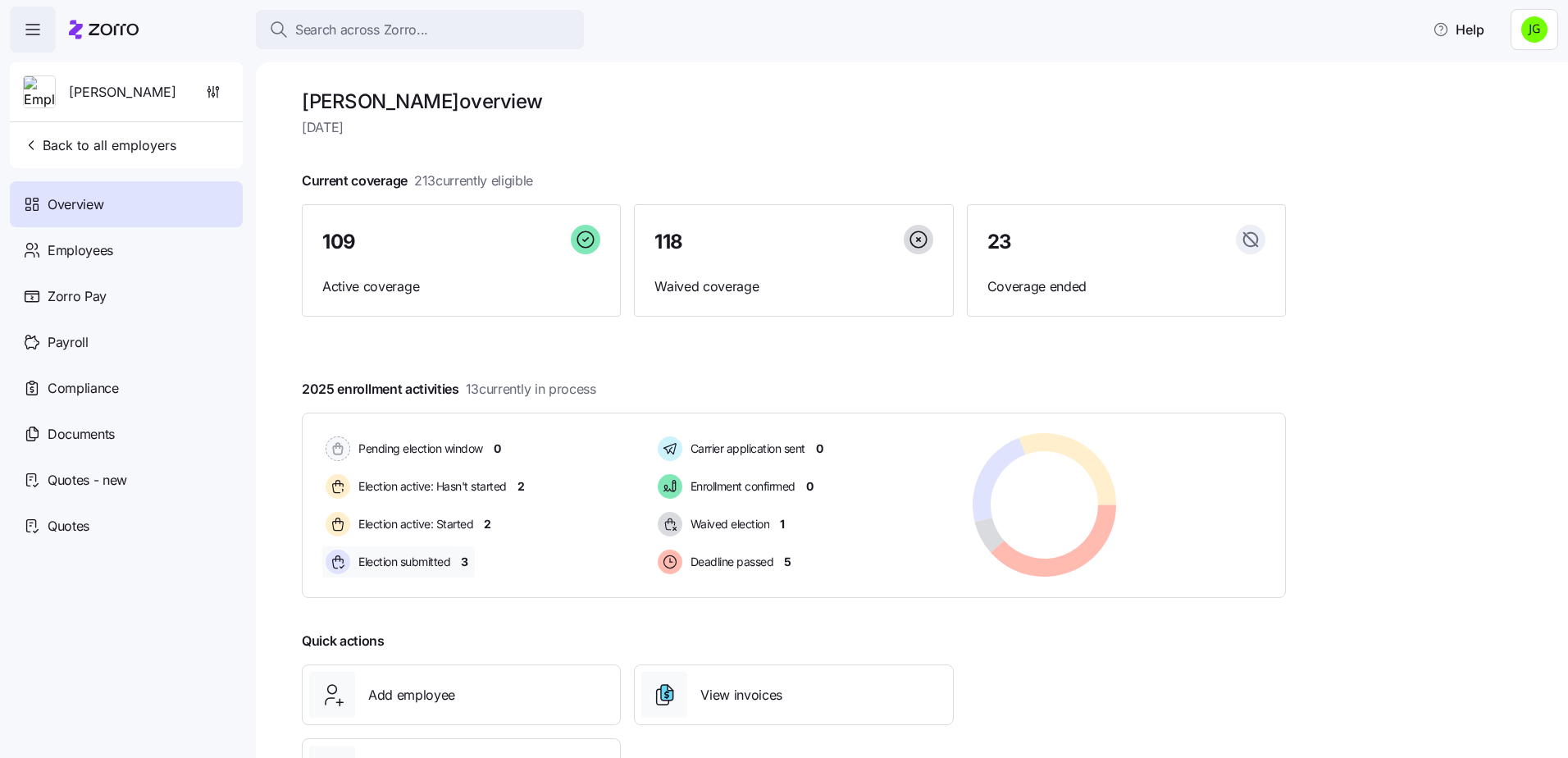
click at [465, 559] on span "3" at bounding box center [465, 562] width 8 height 16
